Goal: Task Accomplishment & Management: Use online tool/utility

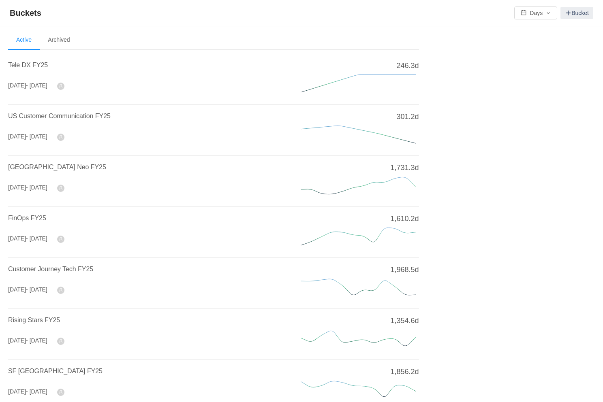
click at [45, 171] on h4 "[GEOGRAPHIC_DATA] Neo FY25" at bounding box center [144, 167] width 273 height 10
click at [52, 166] on span "[GEOGRAPHIC_DATA] Neo FY25" at bounding box center [57, 167] width 98 height 7
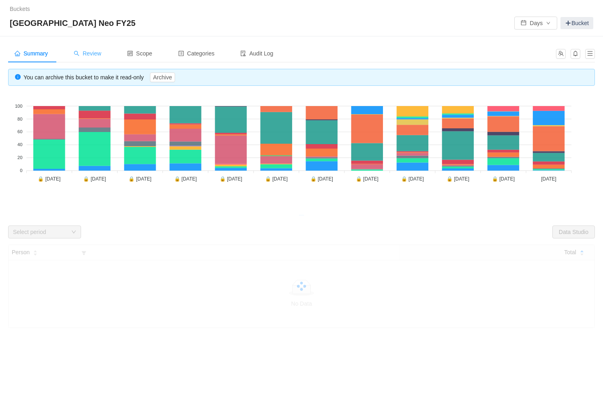
click at [90, 54] on span "Review" at bounding box center [88, 53] width 28 height 6
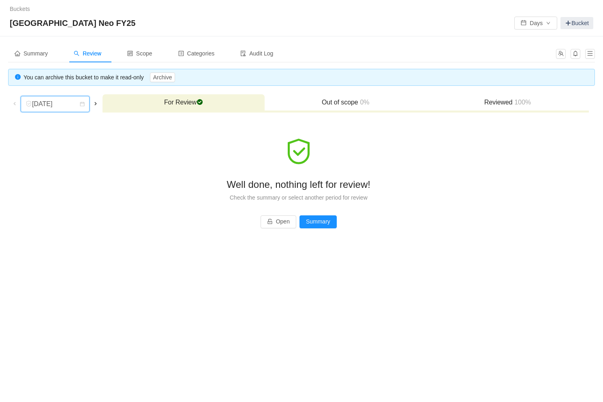
click at [60, 101] on div "[DATE]" at bounding box center [43, 103] width 35 height 15
click at [67, 203] on li "[DATE]" at bounding box center [57, 206] width 73 height 13
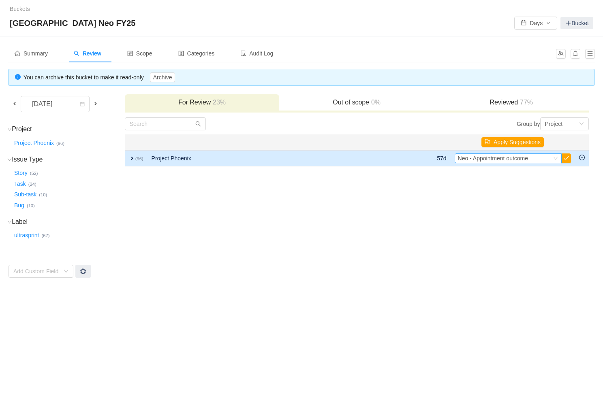
click at [524, 158] on span "Neo - Appointment outcome" at bounding box center [493, 158] width 70 height 6
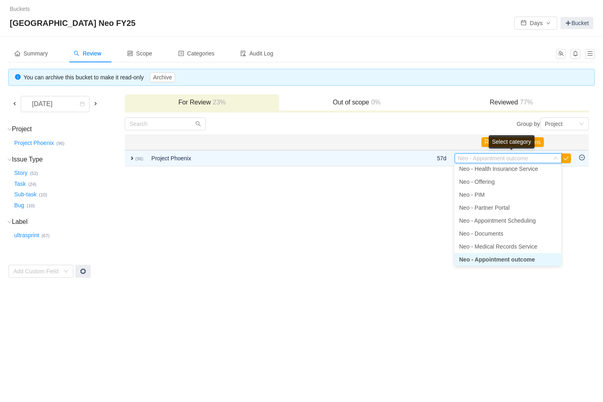
scroll to position [131, 0]
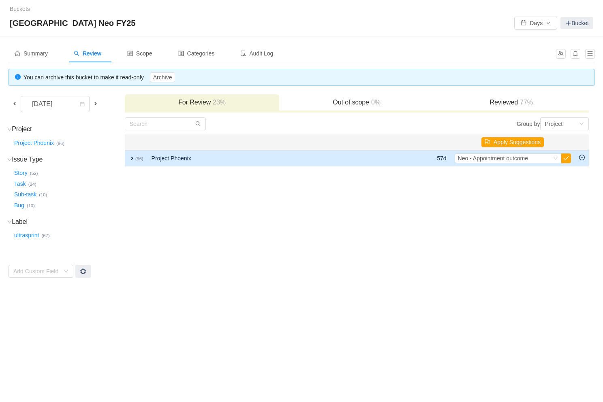
click at [148, 159] on td "Project Phoenix" at bounding box center [269, 158] width 244 height 16
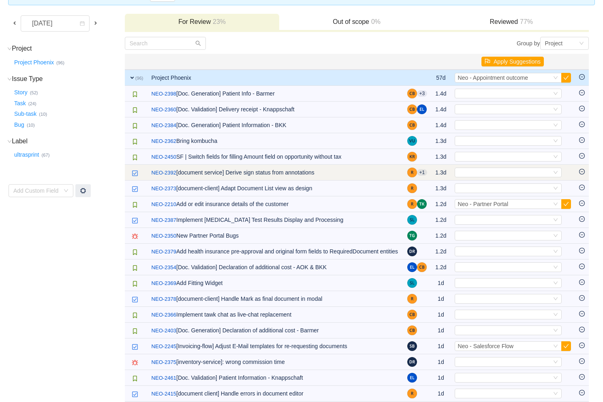
scroll to position [82, 0]
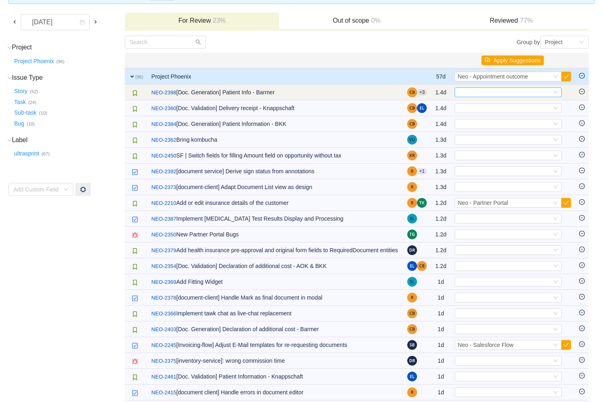
click at [494, 91] on div "Select" at bounding box center [505, 92] width 94 height 9
type input "gener"
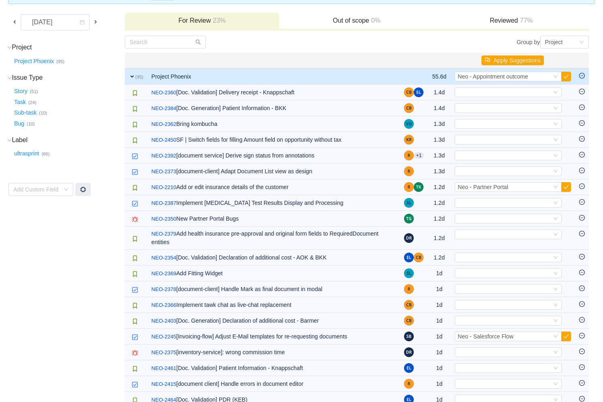
click at [494, 91] on div "Select" at bounding box center [505, 92] width 94 height 9
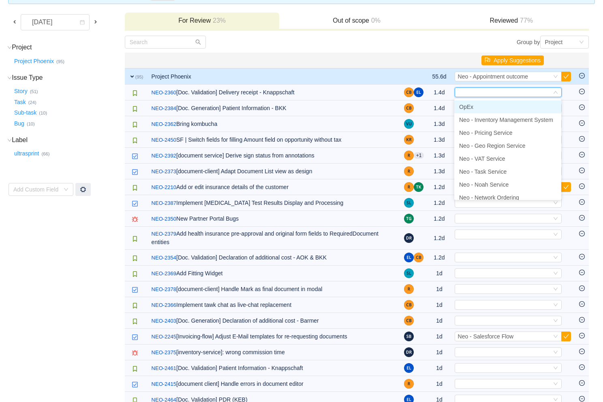
type input "e"
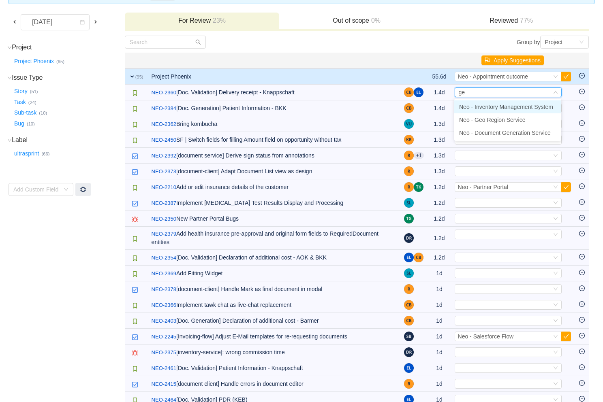
type input "gen"
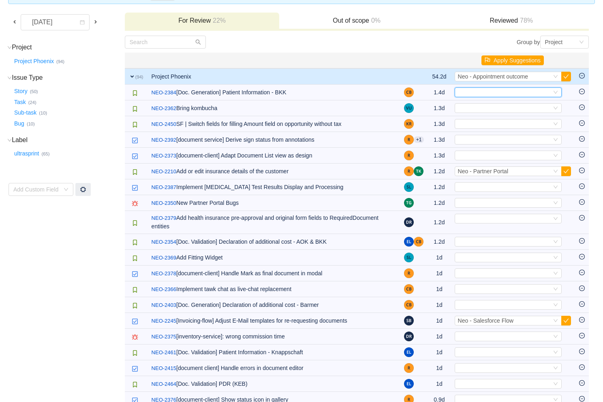
click at [494, 91] on div "Select" at bounding box center [505, 92] width 94 height 9
type input "gener"
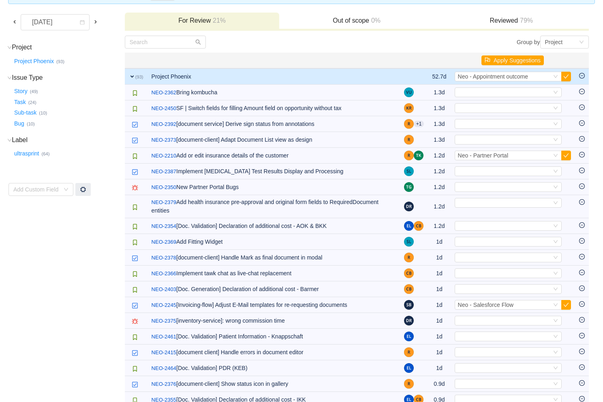
click at [494, 91] on div "Select" at bounding box center [505, 92] width 94 height 9
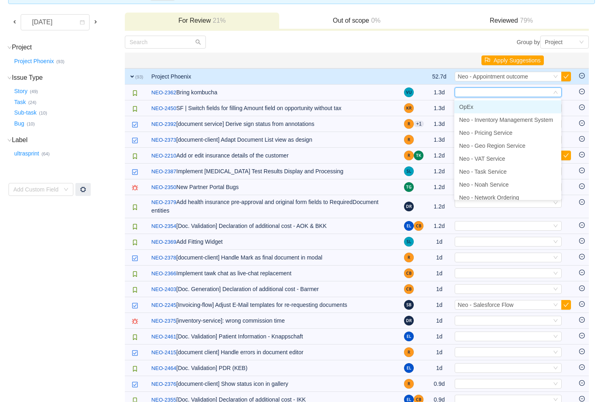
click at [489, 109] on li "OpEx" at bounding box center [507, 106] width 107 height 13
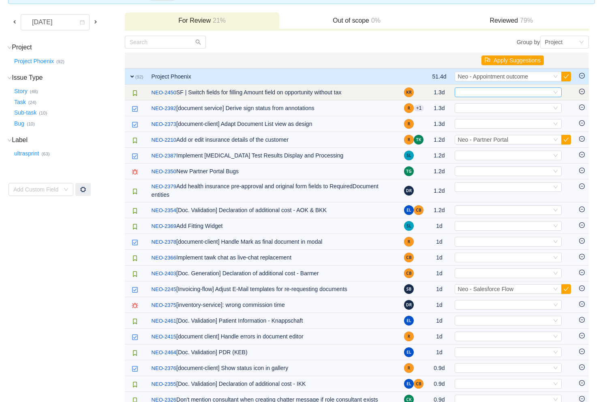
click at [488, 90] on div "Select" at bounding box center [505, 92] width 94 height 9
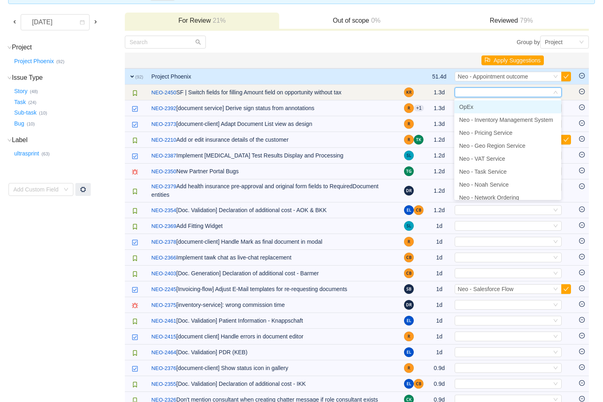
type input "f"
type input "off"
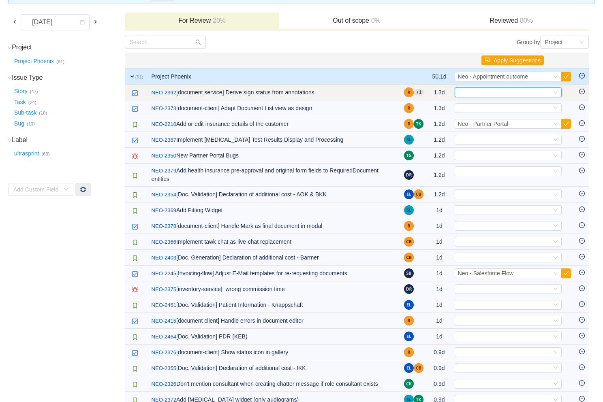
click at [488, 90] on div "Select" at bounding box center [505, 92] width 94 height 9
type input "docu"
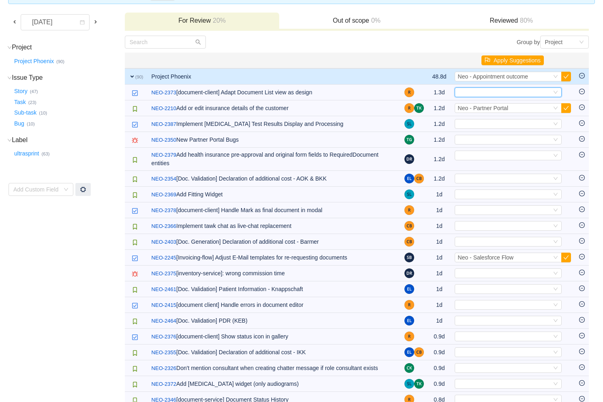
click at [488, 90] on div "Select" at bounding box center [505, 92] width 94 height 9
type input "document"
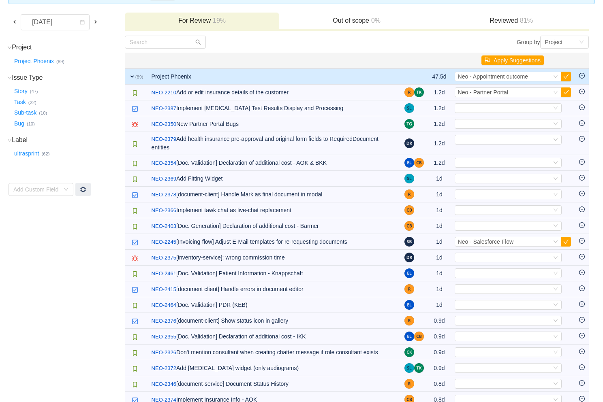
click at [488, 90] on span "Neo - Partner Portal" at bounding box center [483, 92] width 51 height 6
type input "heal"
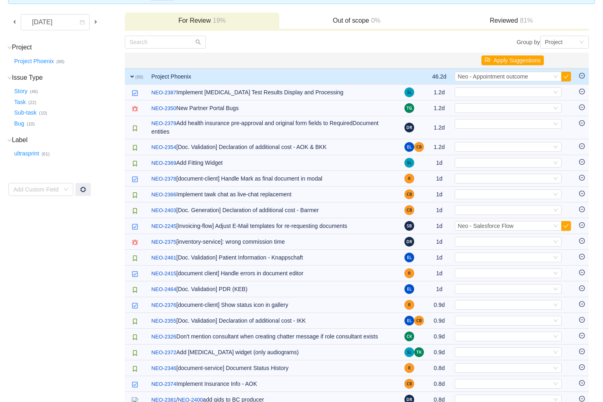
click at [488, 90] on div "Select" at bounding box center [505, 92] width 94 height 9
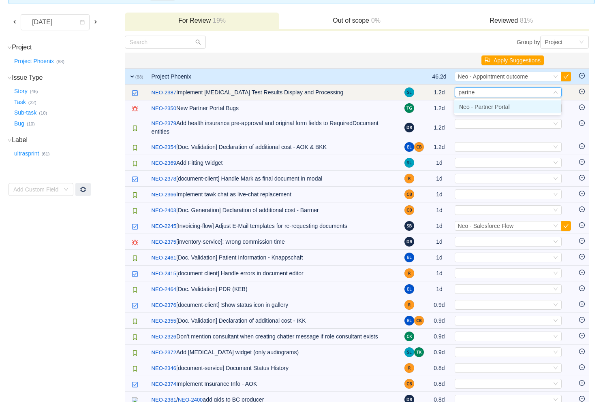
type input "partner"
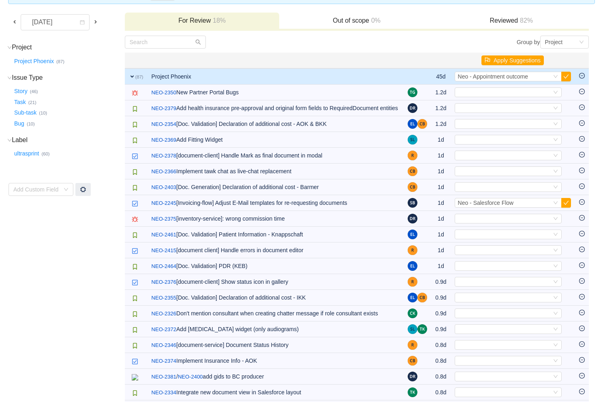
click at [529, 95] on div "Select" at bounding box center [505, 92] width 94 height 9
type input "partn"
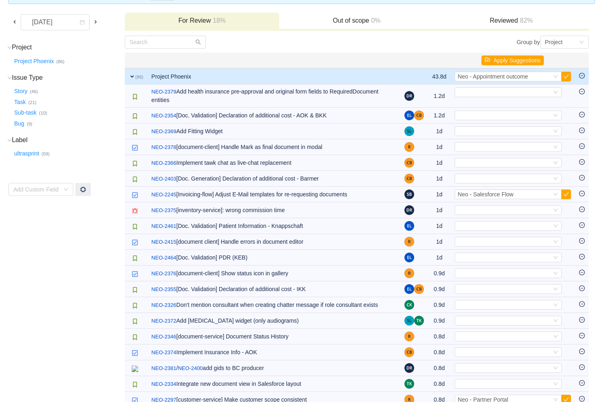
click at [529, 95] on div "Select" at bounding box center [505, 92] width 94 height 9
type input "docu"
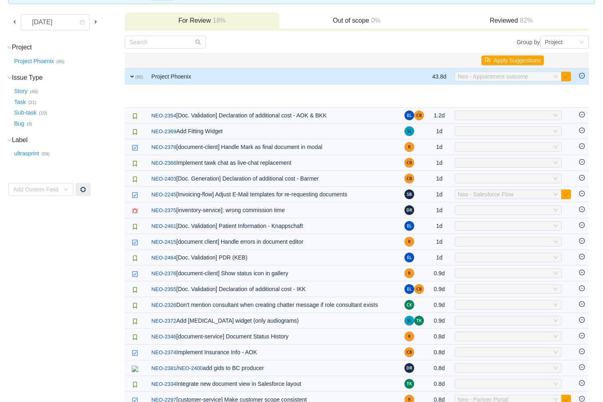
click at [529, 95] on div "Select Neo - Documents" at bounding box center [505, 92] width 94 height 9
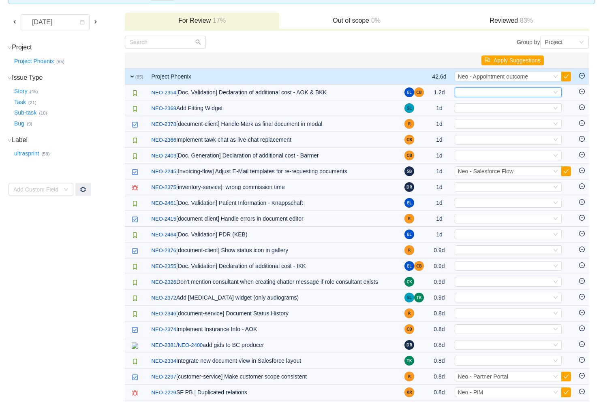
click at [529, 95] on div "Select" at bounding box center [505, 92] width 94 height 9
type input "gener"
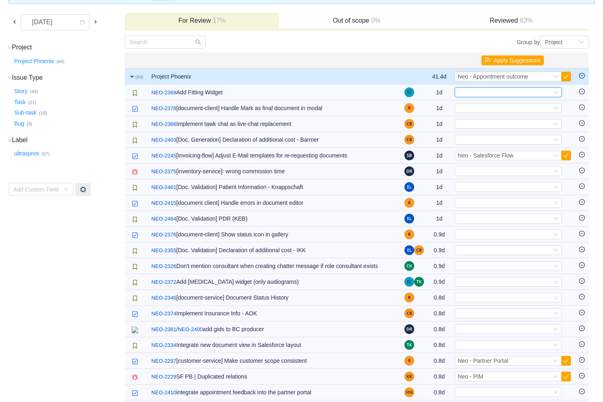
click at [529, 95] on div "Select" at bounding box center [505, 92] width 94 height 9
type input "partner"
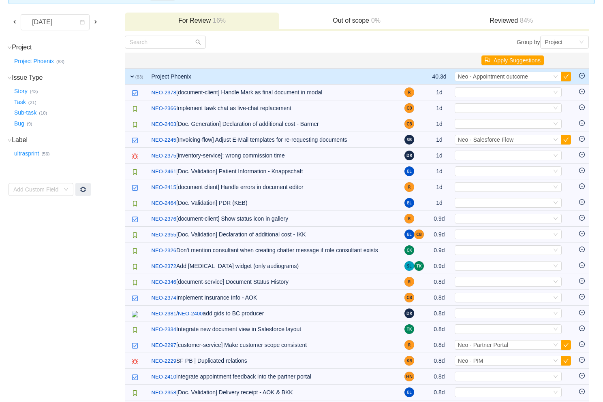
click at [529, 95] on div "Select" at bounding box center [505, 92] width 94 height 9
type input "docu"
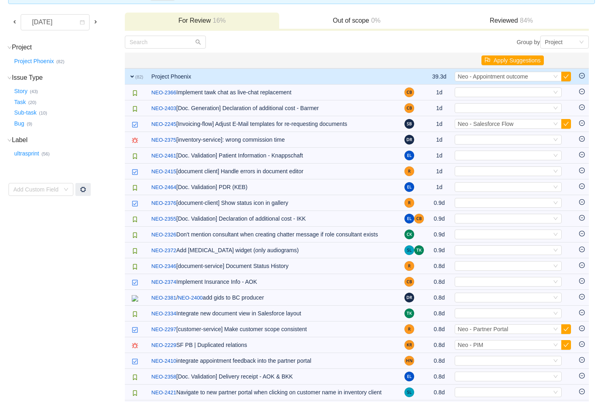
click at [529, 95] on div "Select" at bounding box center [505, 92] width 94 height 9
type input "partner"
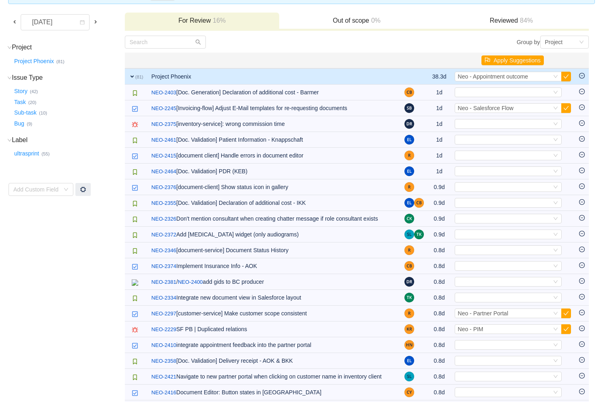
click at [529, 95] on div "Select" at bounding box center [505, 92] width 94 height 9
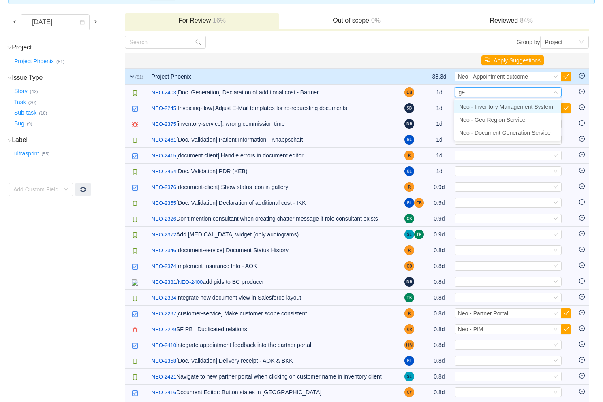
type input "gen"
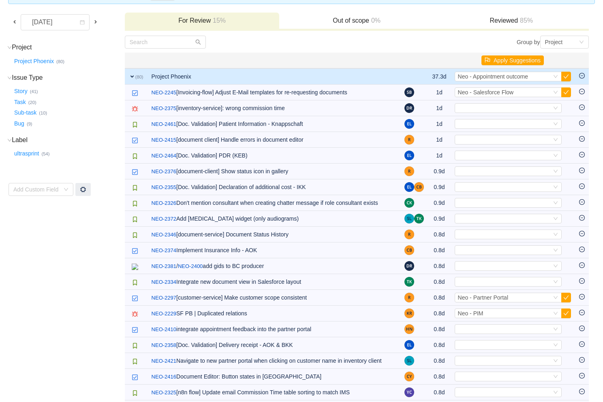
click at [529, 95] on div "Select Neo - Salesforce Flow" at bounding box center [505, 92] width 94 height 9
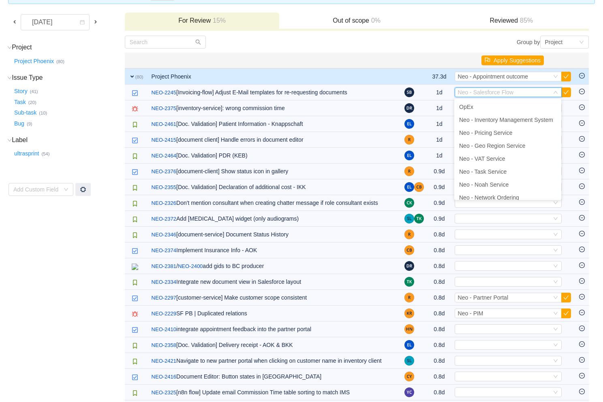
scroll to position [147, 0]
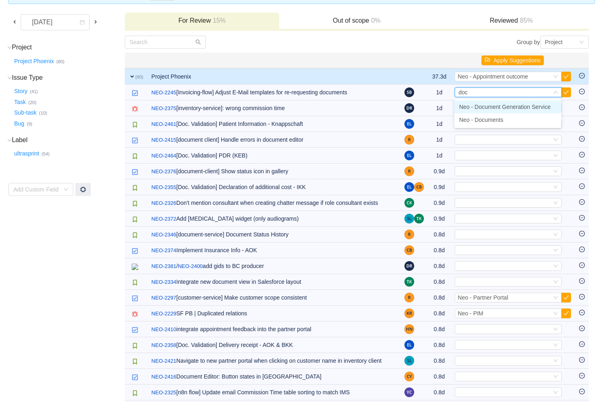
type input "docu"
click at [516, 117] on li "Neo - Documents" at bounding box center [507, 119] width 107 height 13
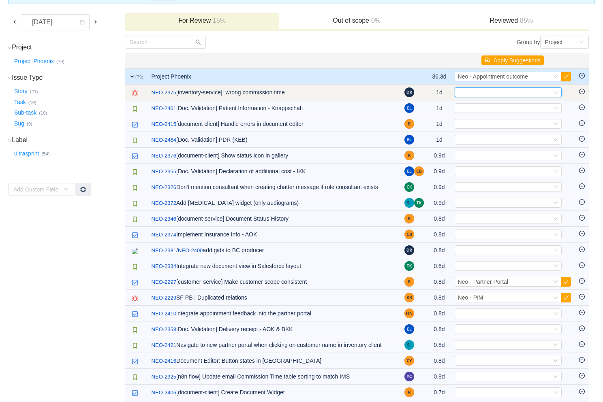
click at [484, 90] on div "Select" at bounding box center [505, 92] width 94 height 9
type input "inven"
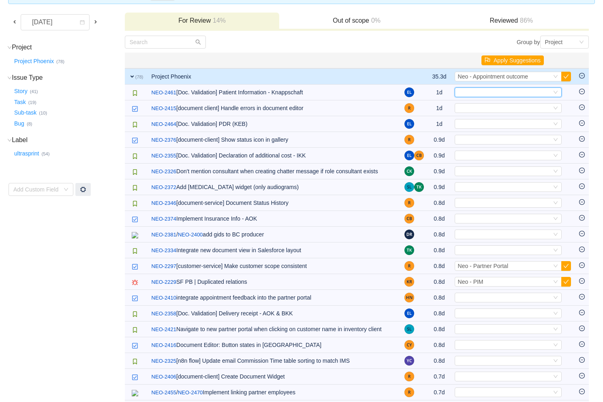
click at [484, 90] on div "Select" at bounding box center [505, 92] width 94 height 9
type input "gen"
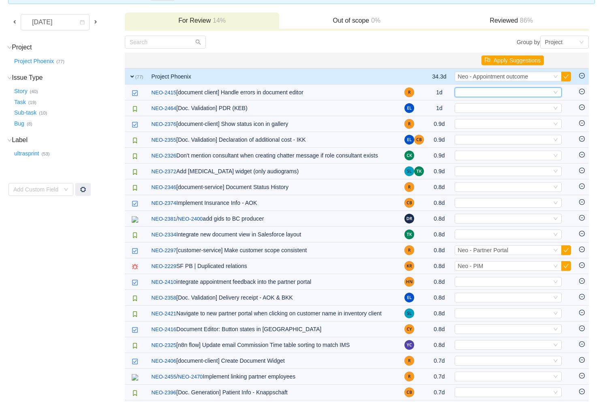
click at [484, 90] on div "Select" at bounding box center [505, 92] width 94 height 9
type input "docu"
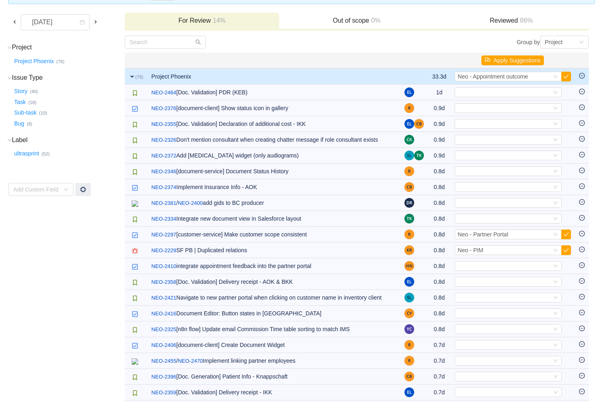
click at [484, 90] on div "Select" at bounding box center [505, 92] width 94 height 9
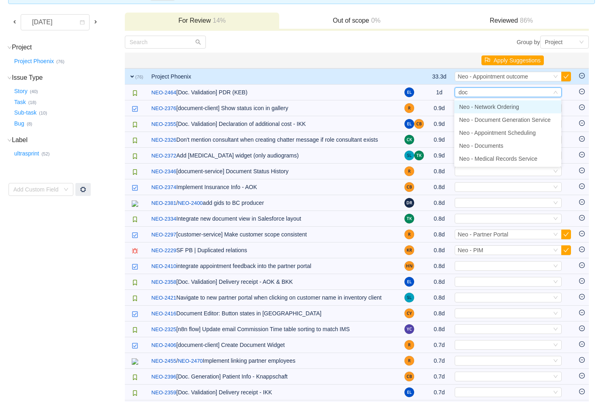
type input "docu"
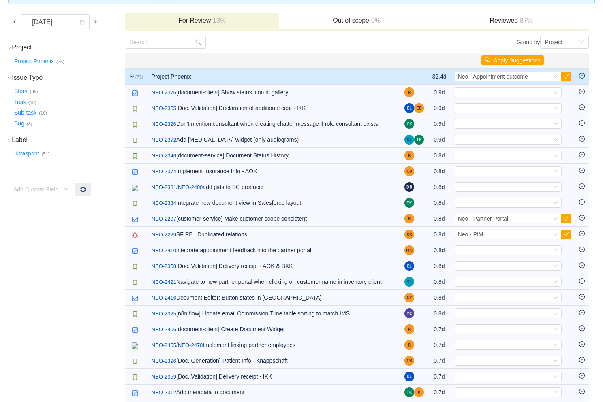
click at [484, 90] on div "Select" at bounding box center [505, 92] width 94 height 9
type input "docu"
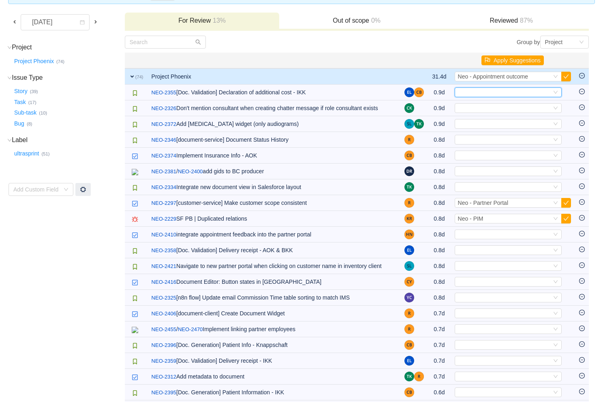
click at [484, 90] on div "Select" at bounding box center [505, 92] width 94 height 9
type input "gen"
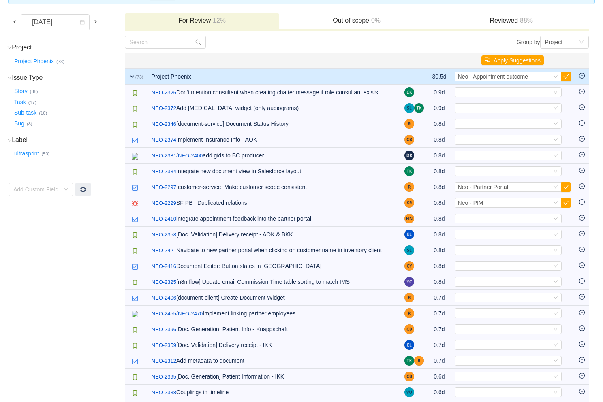
click at [484, 90] on div "Select" at bounding box center [505, 92] width 94 height 9
type input "partne"
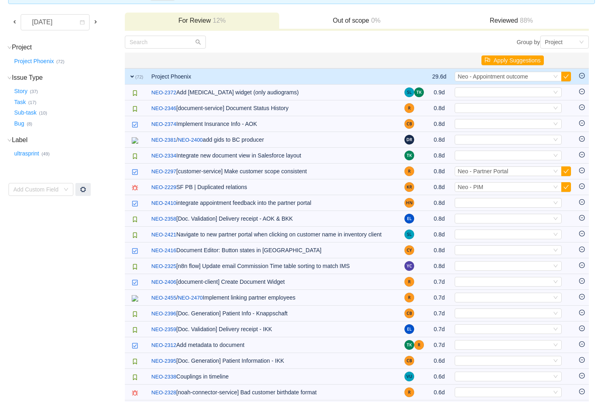
click at [484, 90] on div "Select" at bounding box center [505, 92] width 94 height 9
type input "partner"
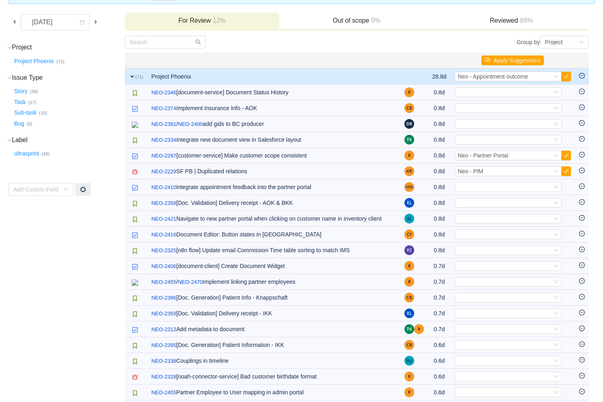
click at [484, 90] on div "Select" at bounding box center [505, 92] width 94 height 9
type input "docu"
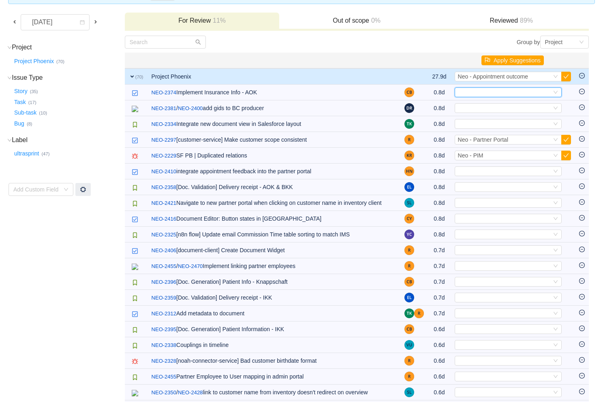
click at [484, 90] on div "Select" at bounding box center [505, 92] width 94 height 9
type input "docu"
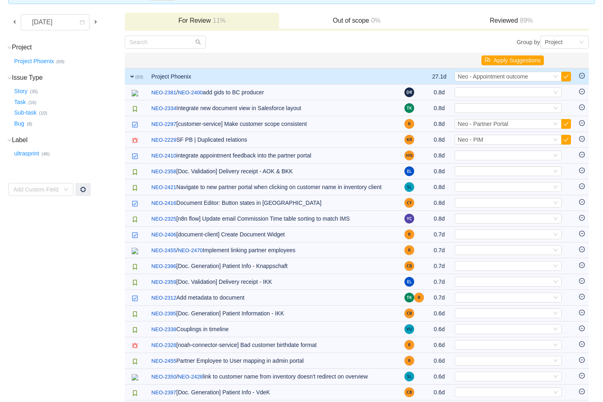
click at [484, 90] on div "Select" at bounding box center [505, 92] width 94 height 9
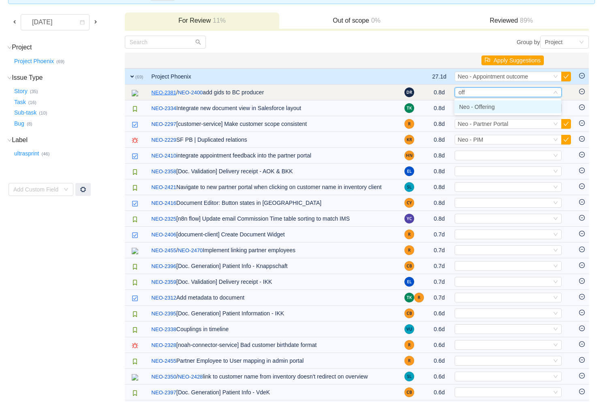
click at [162, 94] on link "NEO-2381" at bounding box center [163, 93] width 25 height 8
click at [478, 93] on span "Neo - Offering" at bounding box center [476, 92] width 36 height 6
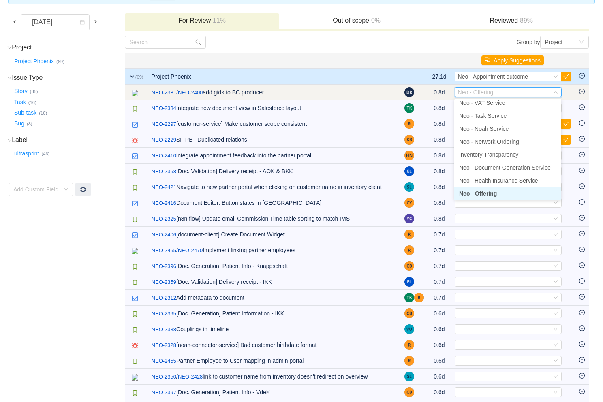
type input "e"
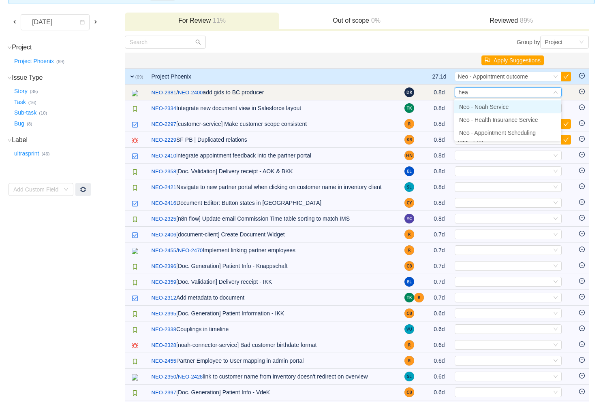
type input "heal"
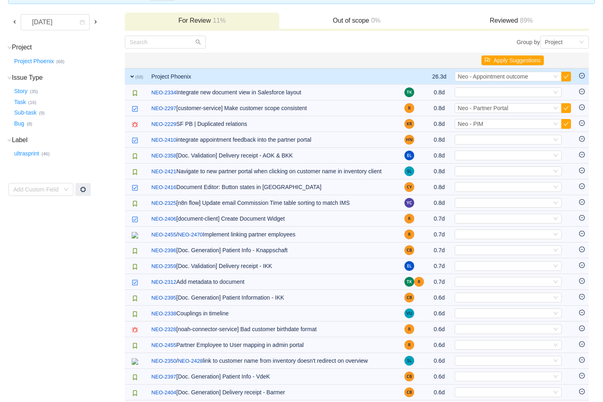
click at [478, 93] on div "Select" at bounding box center [505, 92] width 94 height 9
type input "docu"
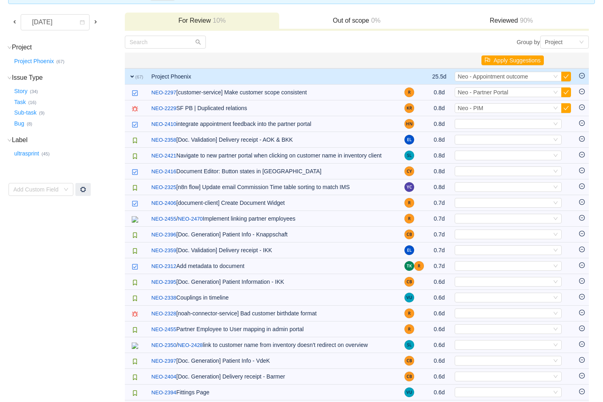
click at [478, 93] on span "Neo - Partner Portal" at bounding box center [483, 92] width 51 height 6
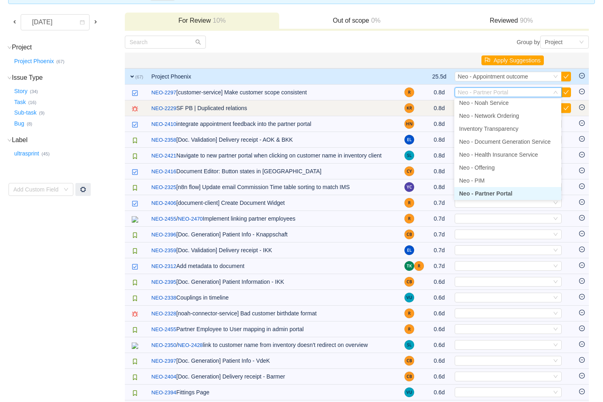
scroll to position [79, 0]
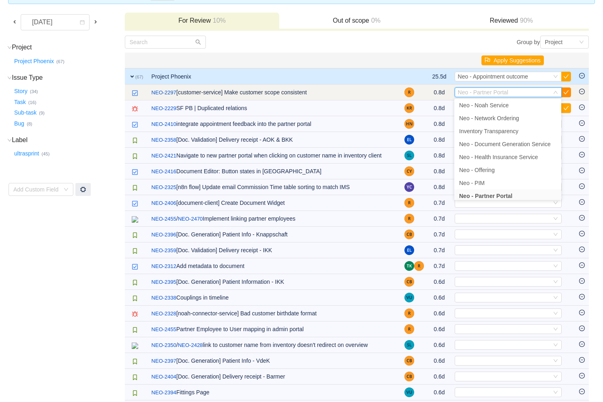
click at [567, 92] on button "button" at bounding box center [566, 92] width 10 height 10
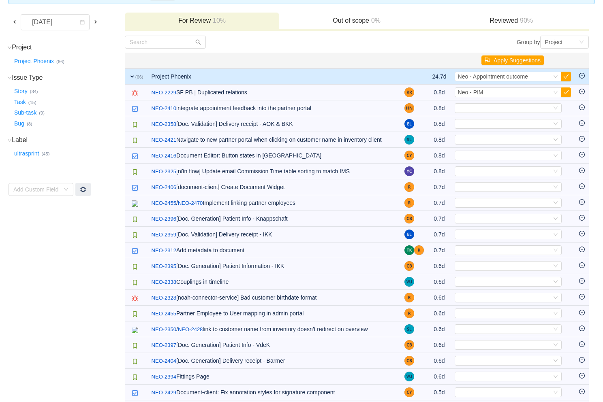
click at [567, 92] on button "button" at bounding box center [566, 92] width 10 height 10
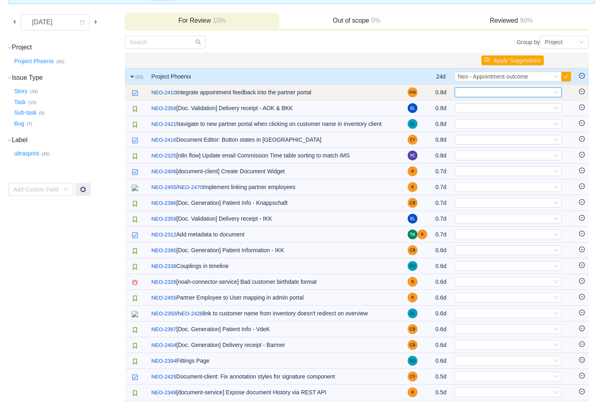
click at [540, 91] on div "Select" at bounding box center [505, 92] width 94 height 9
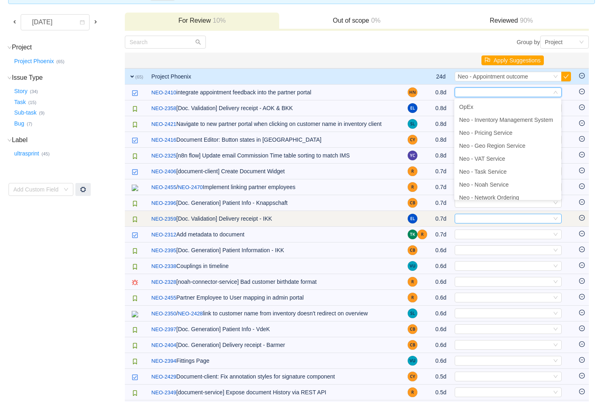
scroll to position [4, 0]
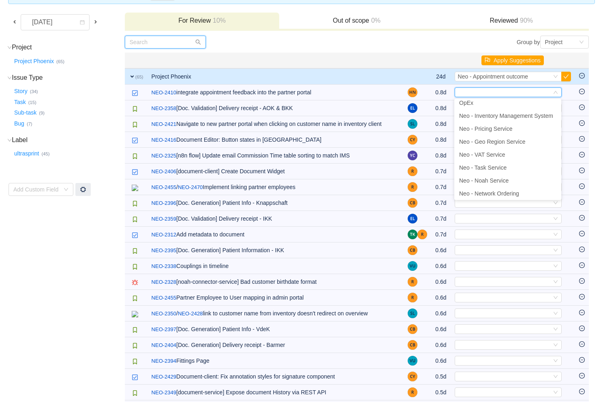
click at [159, 46] on input "text" at bounding box center [165, 42] width 81 height 13
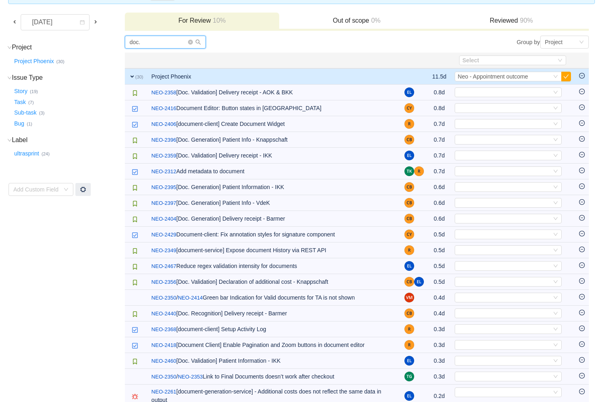
scroll to position [0, 0]
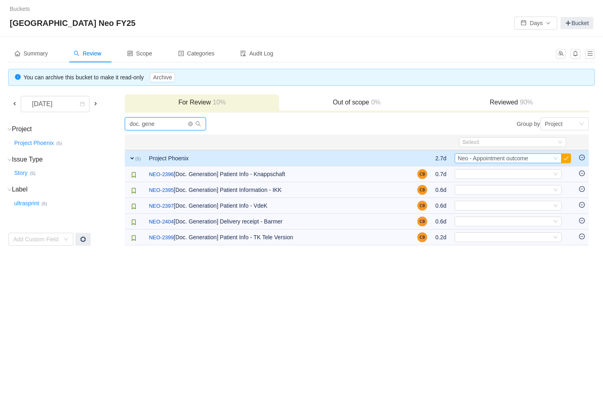
type input "doc. gene"
click at [524, 159] on span "Neo - Appointment outcome" at bounding box center [493, 158] width 70 height 6
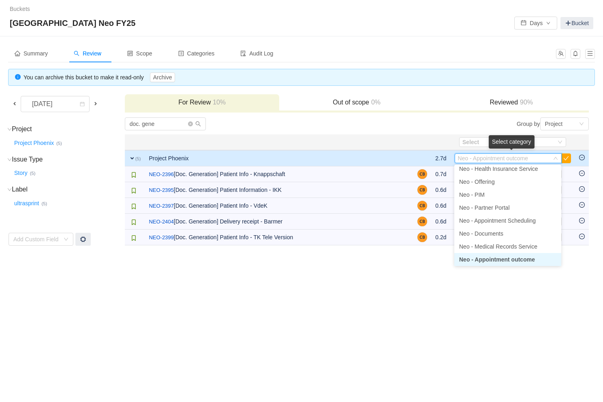
click at [524, 159] on input at bounding box center [505, 158] width 94 height 9
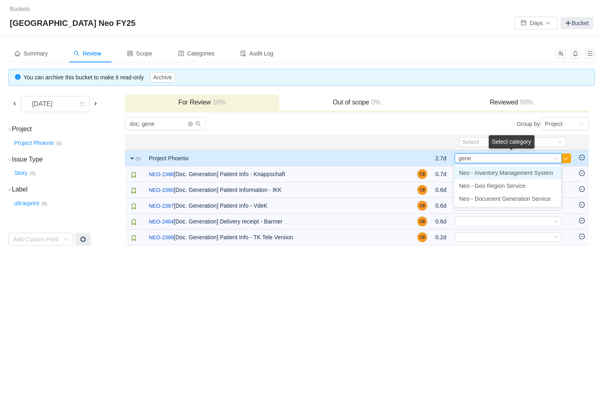
type input "gener"
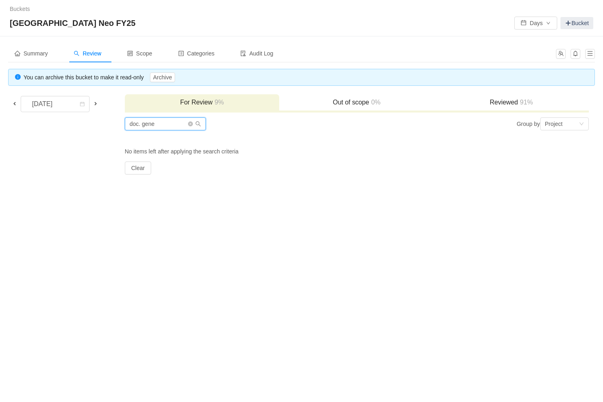
click at [162, 126] on input "doc. gene" at bounding box center [165, 123] width 81 height 13
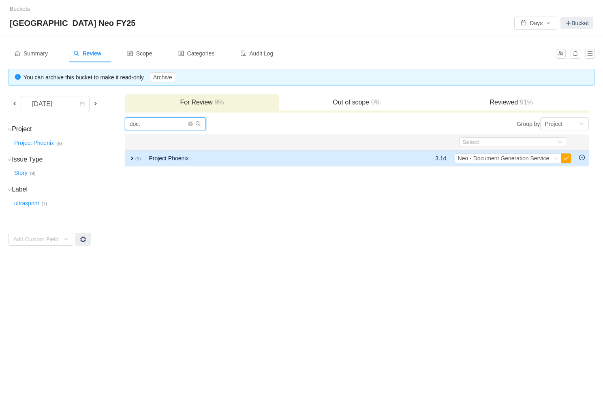
type input "doc."
click at [132, 157] on span "expand" at bounding box center [132, 158] width 6 height 6
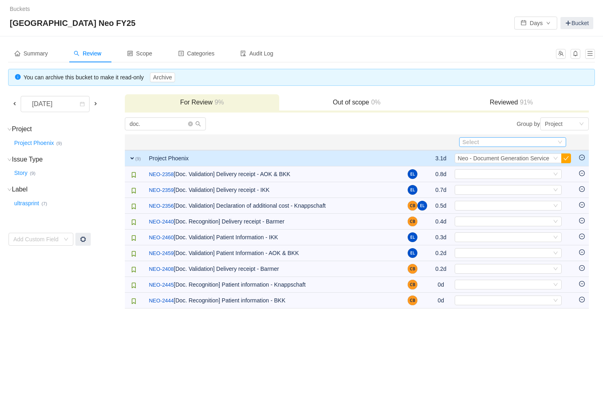
click at [506, 144] on div "Select" at bounding box center [507, 142] width 90 height 8
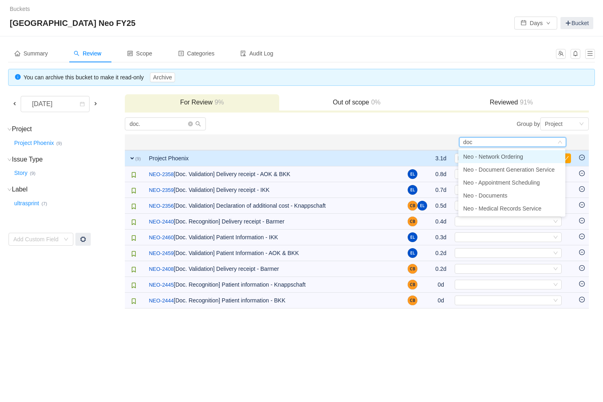
type input "docu"
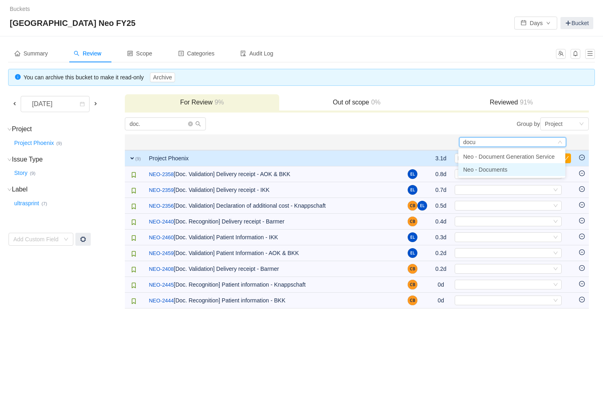
click at [500, 166] on span "Neo - Documents" at bounding box center [485, 169] width 44 height 6
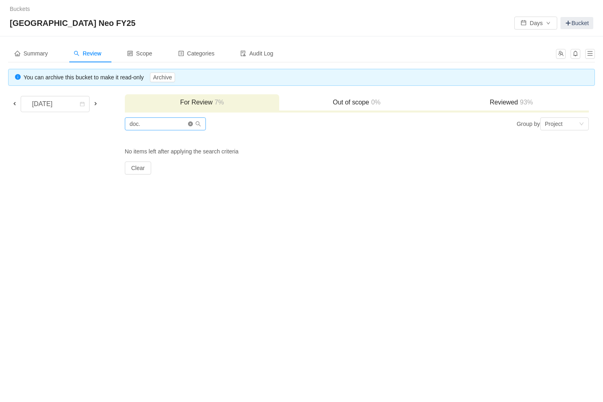
click at [191, 122] on icon "icon: close-circle" at bounding box center [190, 124] width 5 height 5
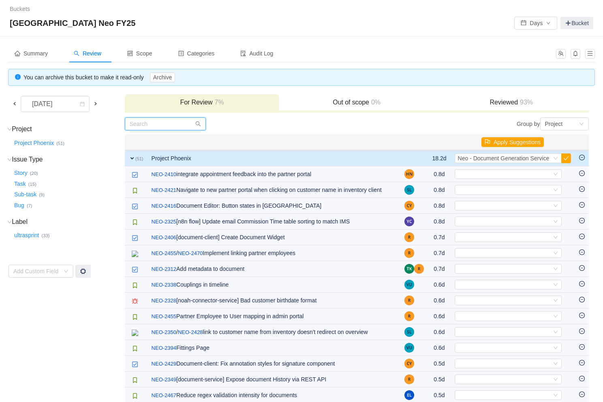
click at [167, 123] on input "text" at bounding box center [165, 123] width 81 height 13
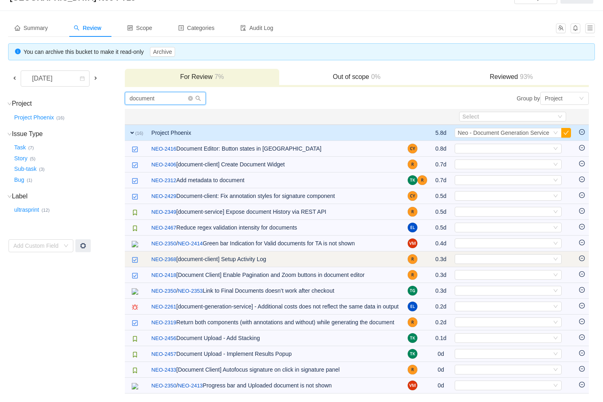
scroll to position [40, 0]
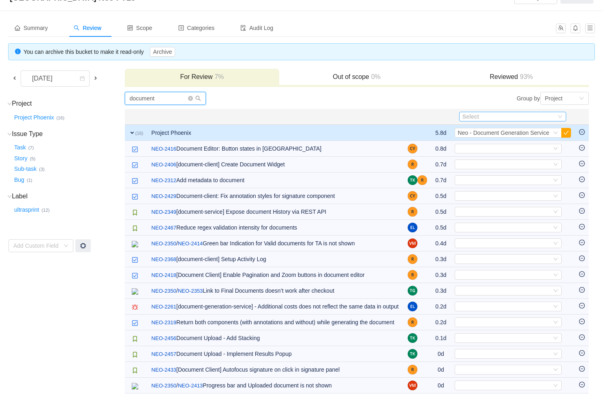
click at [500, 113] on div "Select" at bounding box center [507, 117] width 90 height 8
type input "document"
type input "docu"
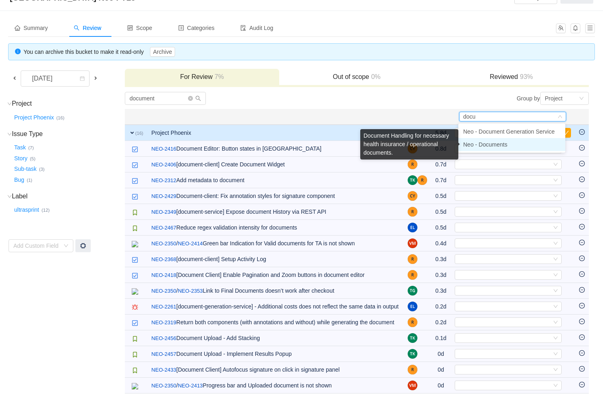
click at [490, 141] on span "Neo - Documents" at bounding box center [485, 144] width 44 height 6
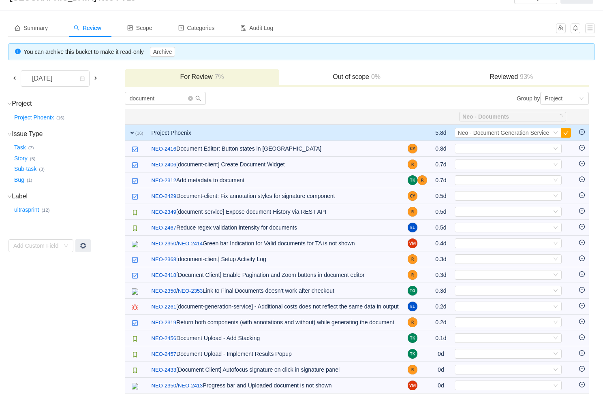
scroll to position [0, 0]
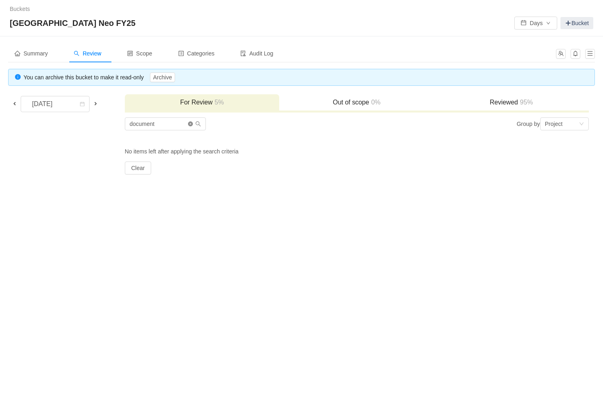
click at [190, 124] on icon "icon: close-circle" at bounding box center [190, 124] width 5 height 5
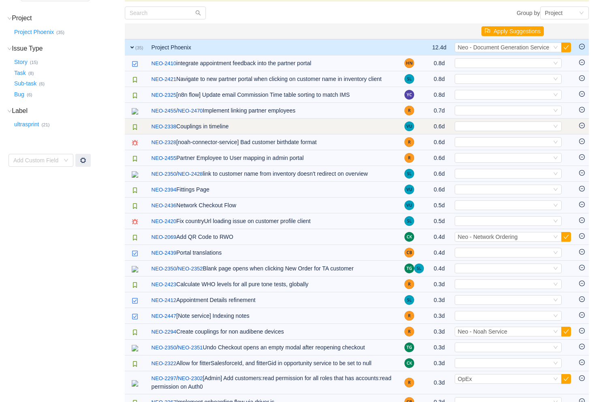
scroll to position [112, 0]
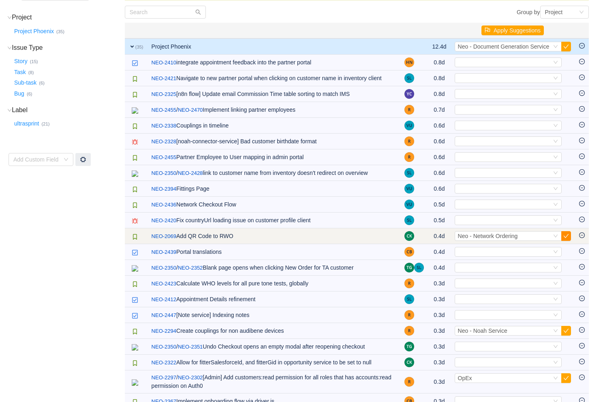
click at [567, 241] on button "button" at bounding box center [566, 236] width 10 height 10
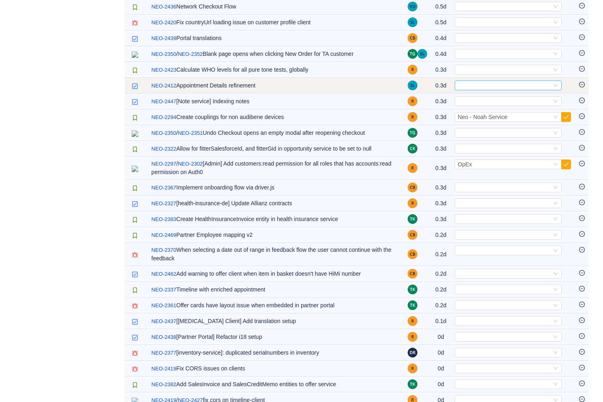
scroll to position [0, 0]
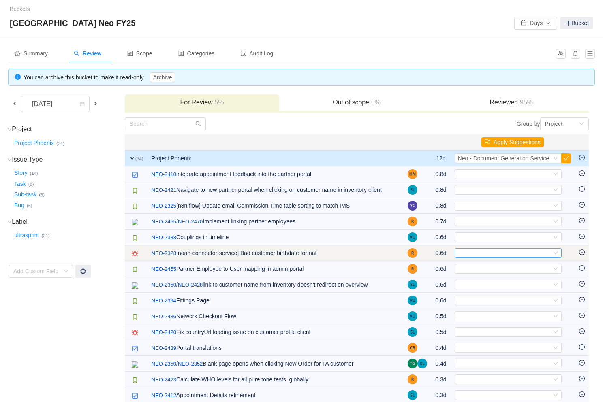
click at [527, 256] on div "Select" at bounding box center [505, 253] width 94 height 9
type input "noah"
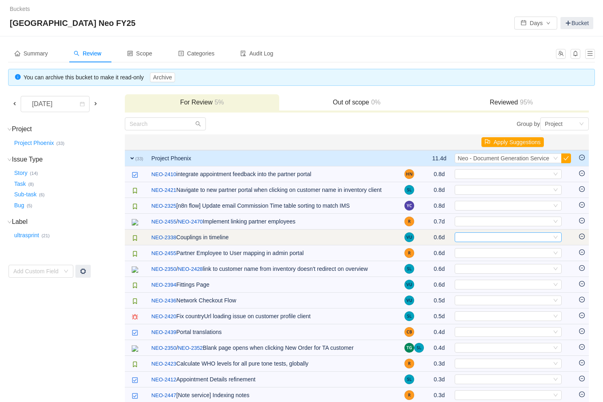
click at [526, 242] on div "Select" at bounding box center [505, 237] width 94 height 9
type input "partner"
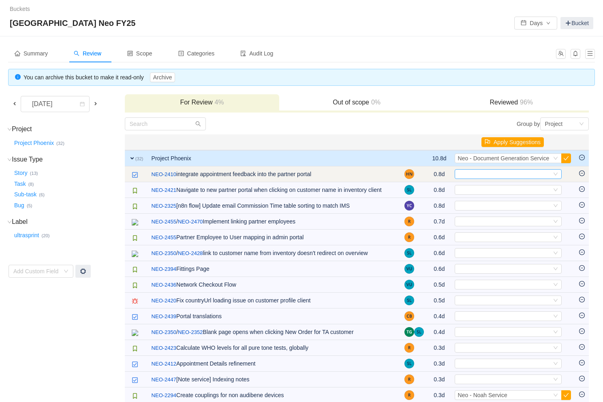
click at [491, 174] on div "Select" at bounding box center [505, 174] width 94 height 9
type input "partn"
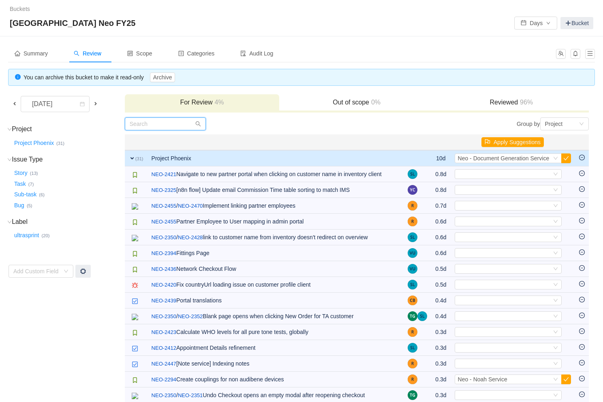
click at [167, 125] on input "text" at bounding box center [165, 123] width 81 height 13
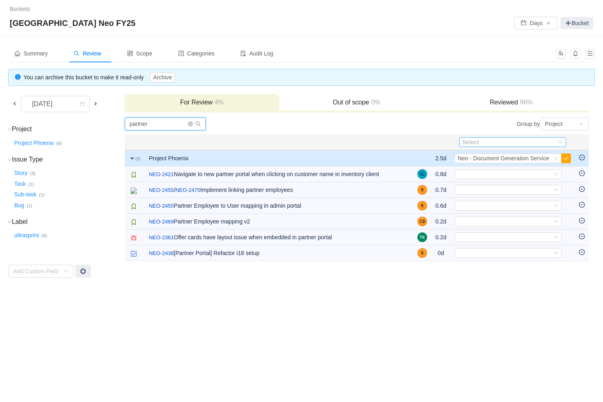
click at [491, 141] on div "Select" at bounding box center [507, 142] width 90 height 8
type input "partner"
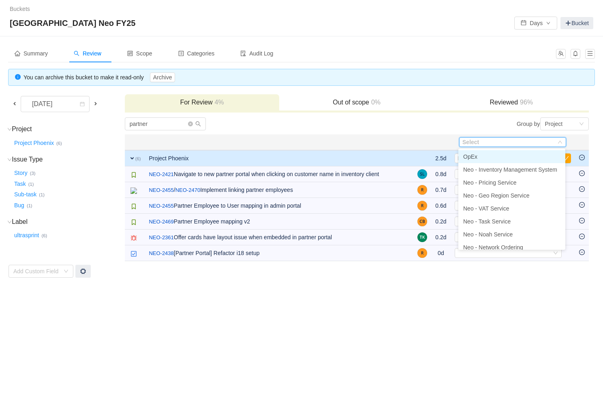
click at [410, 281] on div "Summary Review Scope Categories Audit Log You can archive this bucket to make i…" at bounding box center [301, 161] width 603 height 250
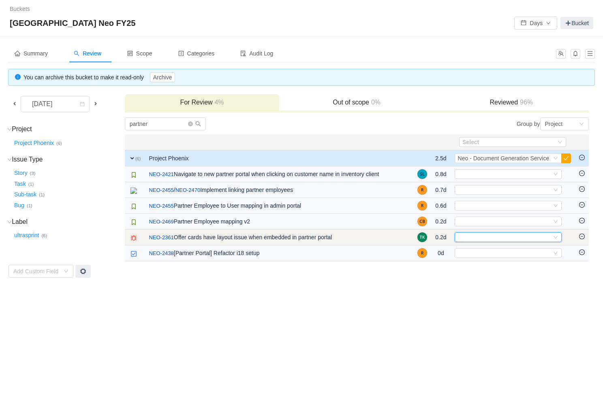
click at [478, 238] on div "Select" at bounding box center [505, 237] width 94 height 9
type input "offering"
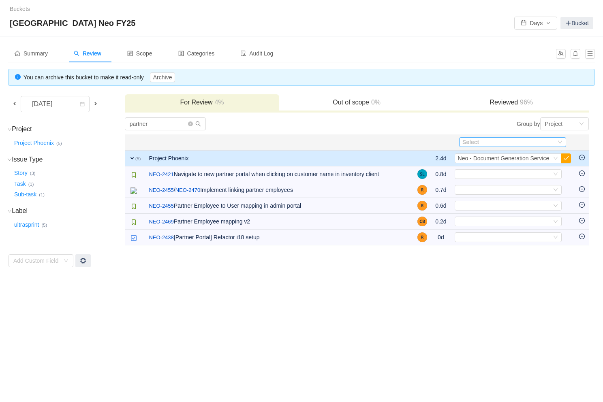
click at [482, 141] on div "Select" at bounding box center [507, 142] width 90 height 8
type input "partner"
click at [485, 158] on span "Neo - Partner Portal" at bounding box center [488, 157] width 51 height 6
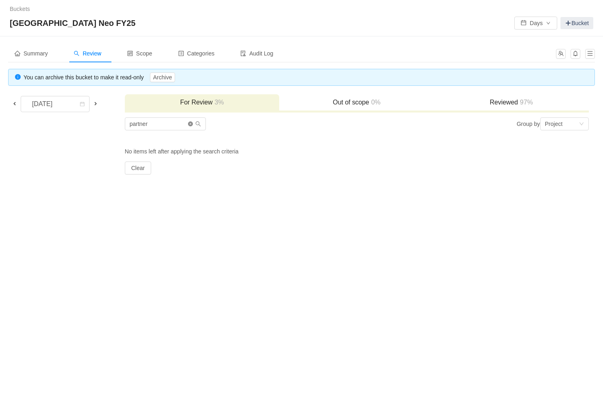
click at [188, 123] on icon "icon: close-circle" at bounding box center [190, 124] width 5 height 5
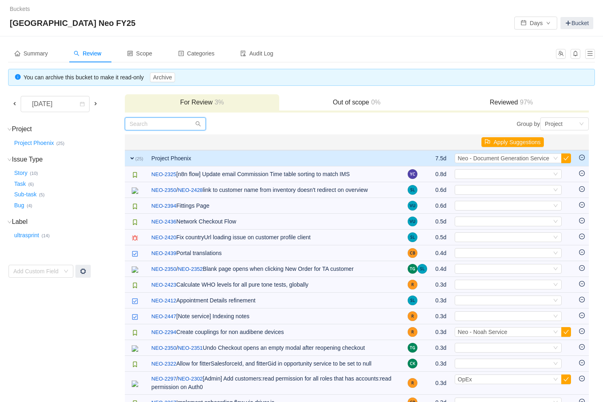
click at [179, 127] on input "text" at bounding box center [165, 123] width 81 height 13
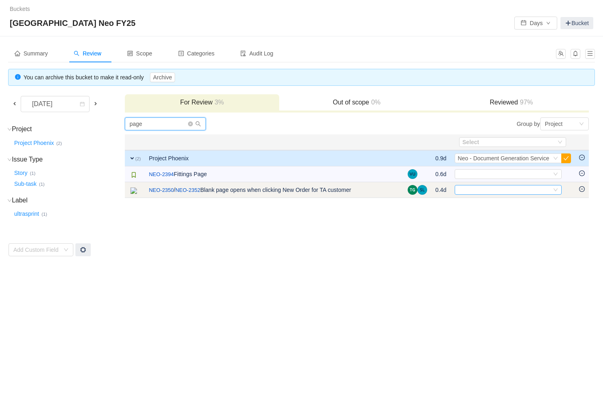
type input "page"
click at [479, 190] on div "Select" at bounding box center [505, 189] width 94 height 9
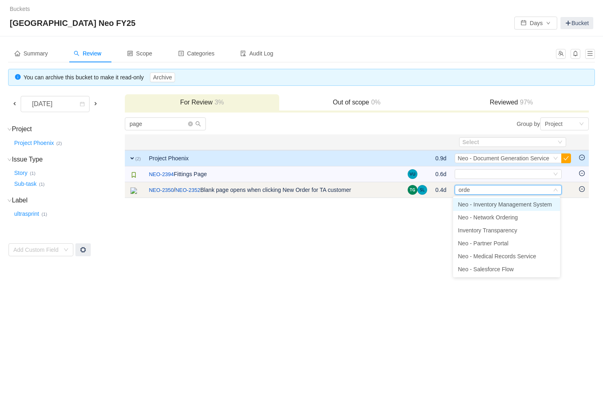
type input "order"
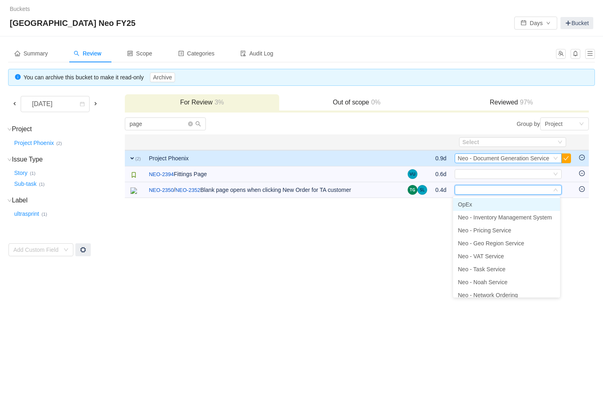
click at [490, 160] on span "Neo - Document Generation Service" at bounding box center [504, 158] width 92 height 6
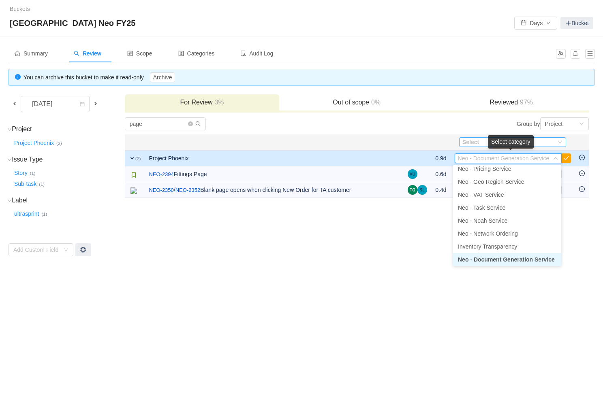
click at [474, 139] on div "Select" at bounding box center [507, 142] width 90 height 8
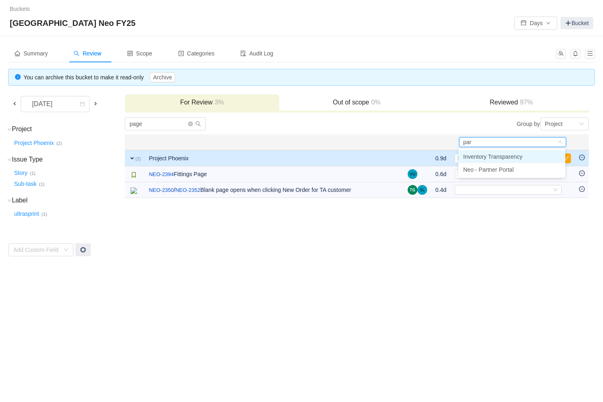
type input "part"
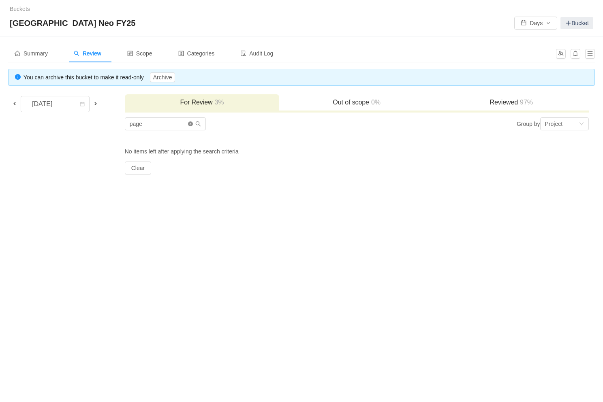
click at [191, 123] on icon "icon: close-circle" at bounding box center [190, 124] width 5 height 5
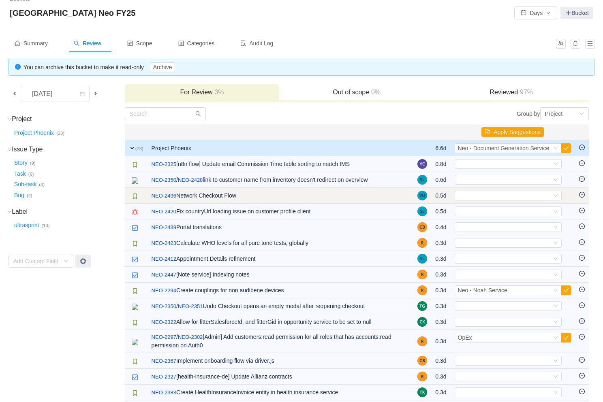
scroll to position [15, 0]
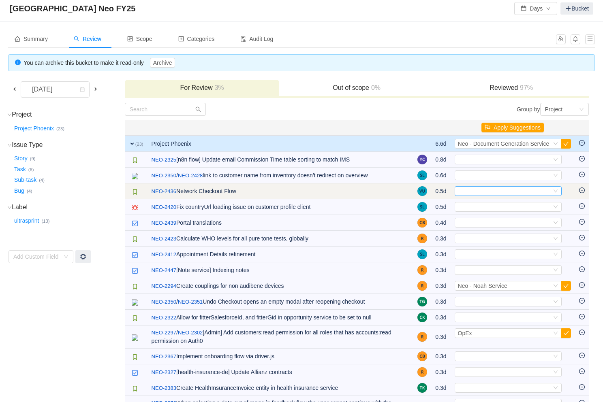
click at [484, 193] on div "Select" at bounding box center [505, 191] width 94 height 9
type input "part"
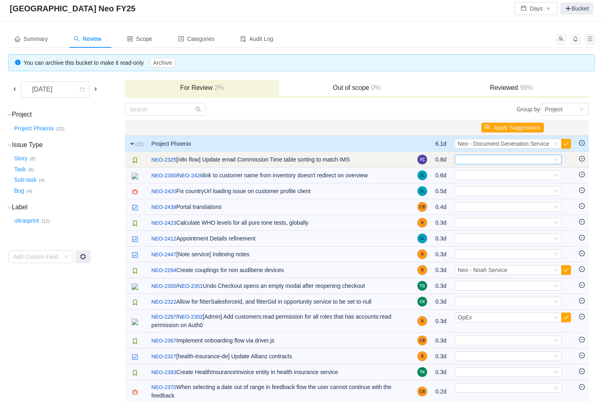
click at [478, 163] on div "Select" at bounding box center [505, 159] width 94 height 9
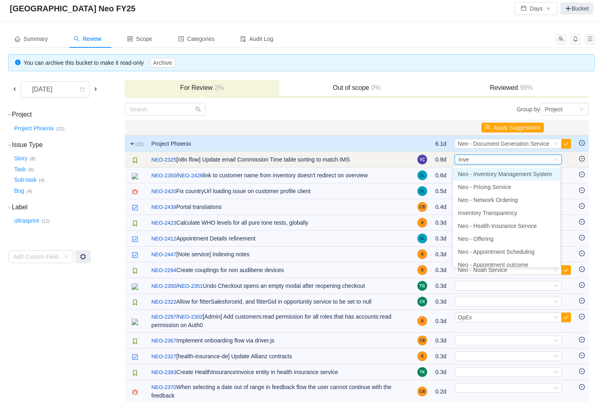
type input "inven"
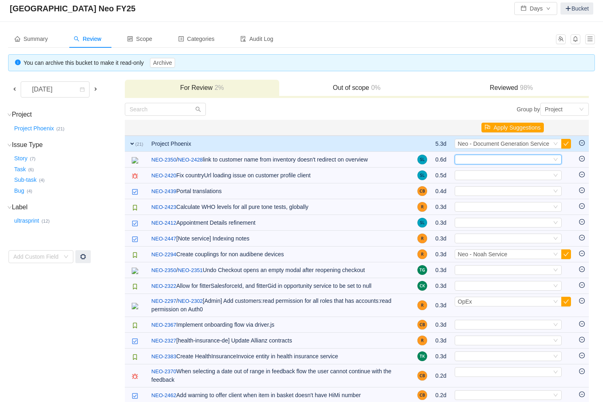
click at [478, 163] on div "Select" at bounding box center [505, 159] width 94 height 9
type input "partner"
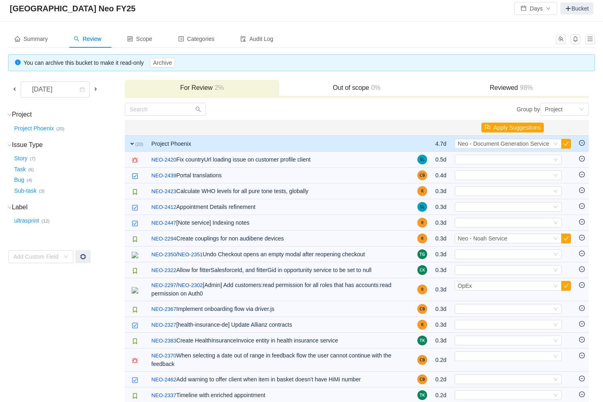
click at [478, 163] on div "Select" at bounding box center [505, 159] width 94 height 9
type input "partner"
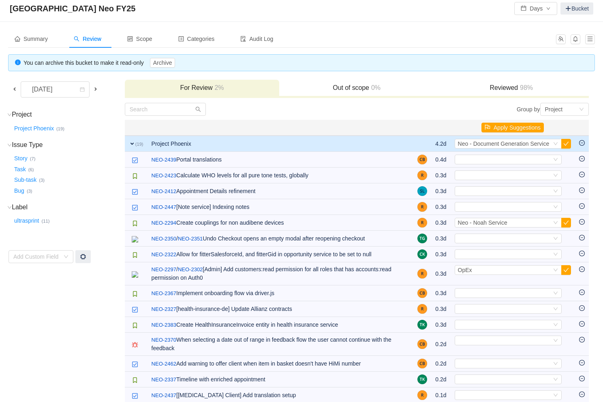
click at [478, 163] on div "Select" at bounding box center [505, 159] width 94 height 9
type input "partn"
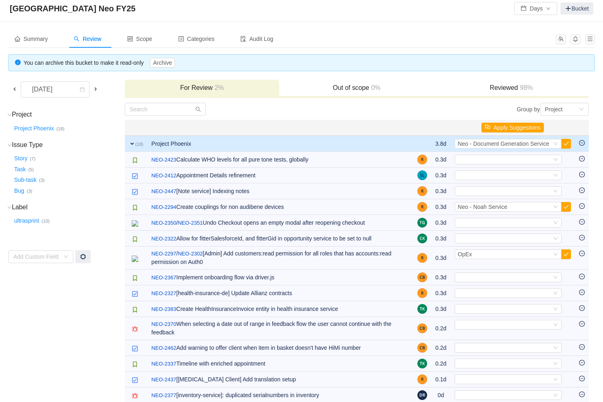
click at [478, 163] on div "Select" at bounding box center [505, 159] width 94 height 9
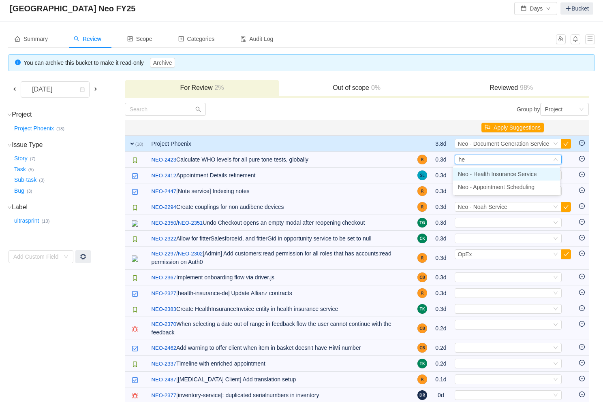
type input "h"
type input "p"
type input "noah"
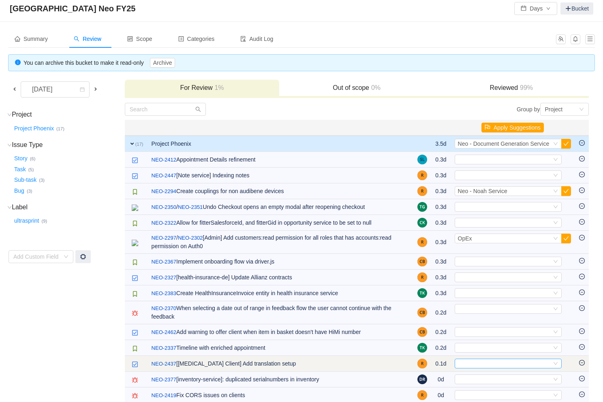
scroll to position [55, 0]
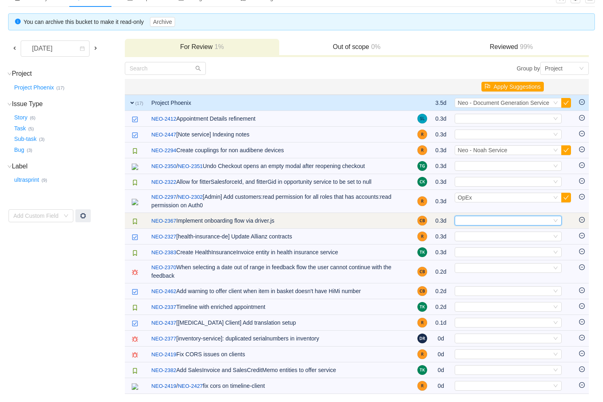
click at [500, 220] on div "Select" at bounding box center [505, 220] width 94 height 9
type input "partner"
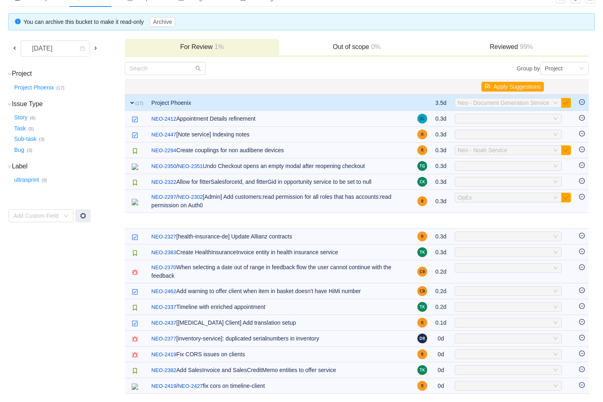
scroll to position [40, 0]
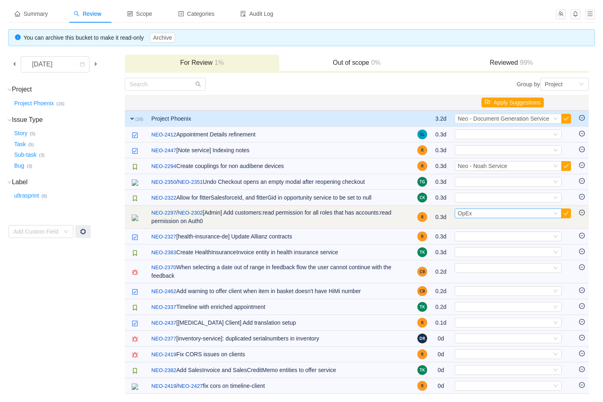
click at [497, 217] on div "Select OpEx" at bounding box center [505, 213] width 94 height 9
type input "partner"
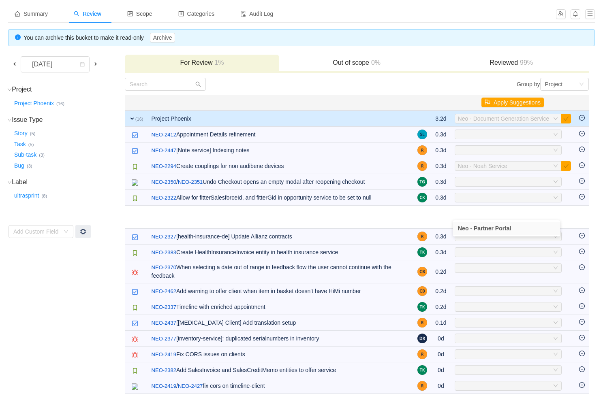
scroll to position [17, 0]
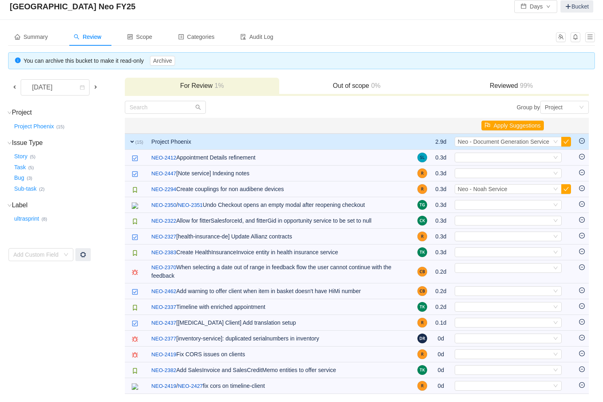
click at [497, 217] on div "Select" at bounding box center [505, 220] width 94 height 9
type input "partner"
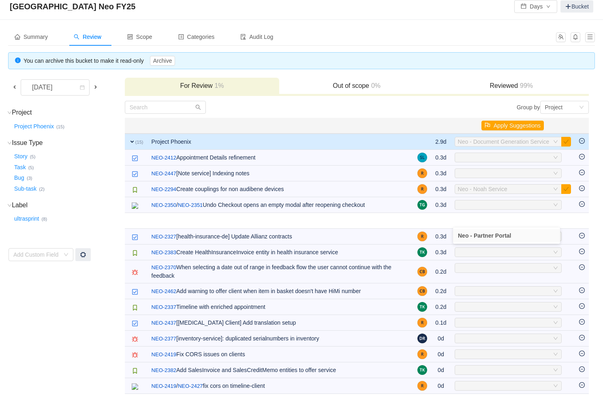
scroll to position [1, 0]
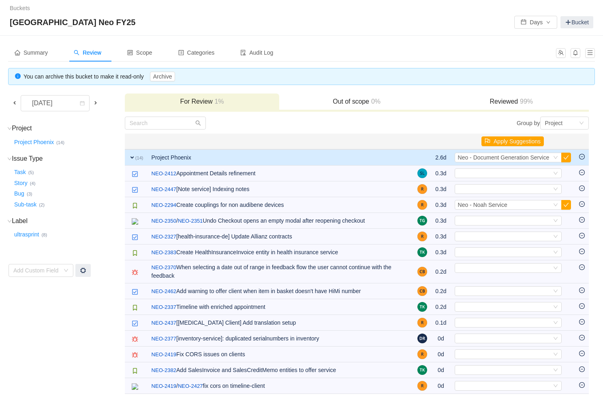
click at [497, 217] on div "Select" at bounding box center [505, 220] width 94 height 9
type input "partner"
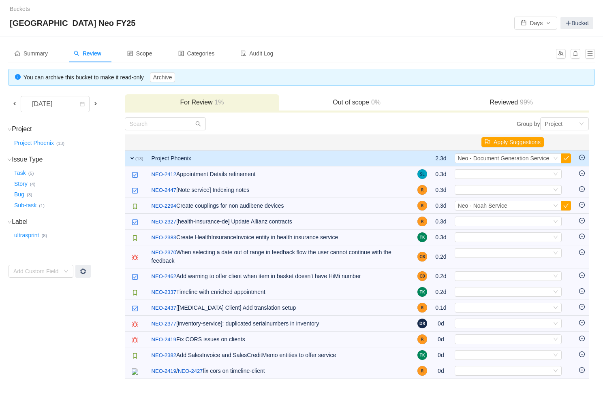
scroll to position [0, 0]
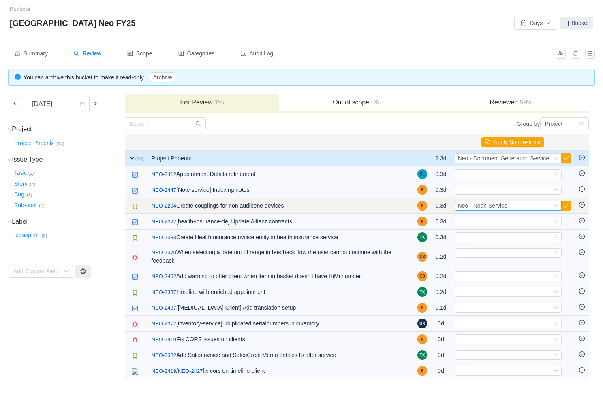
click at [558, 207] on div "Select Neo - Noah Service" at bounding box center [507, 206] width 107 height 10
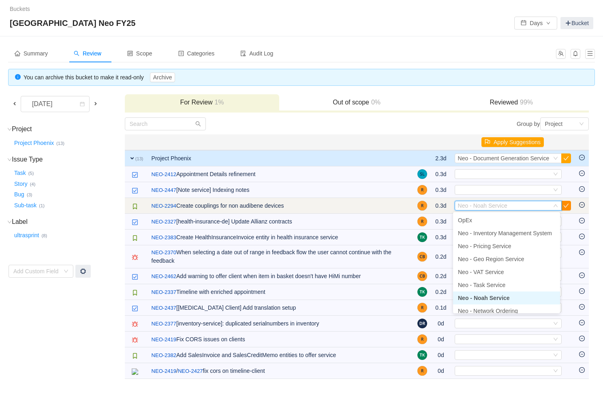
click at [566, 205] on button "button" at bounding box center [566, 206] width 10 height 10
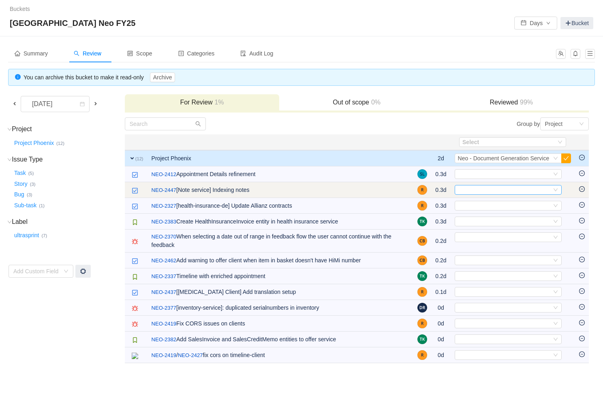
click at [485, 190] on div "Select" at bounding box center [505, 189] width 94 height 9
type input "partner"
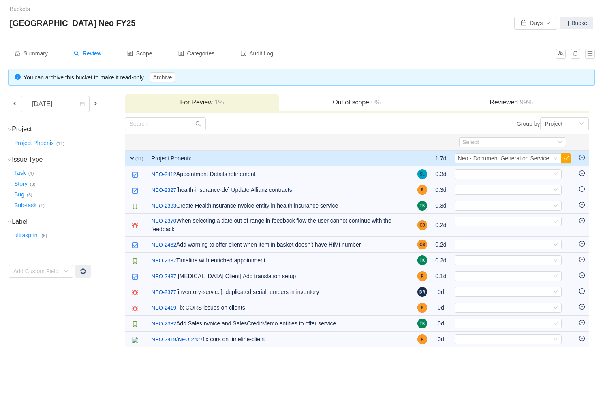
click at [485, 190] on div "Select" at bounding box center [505, 189] width 94 height 9
type input "health"
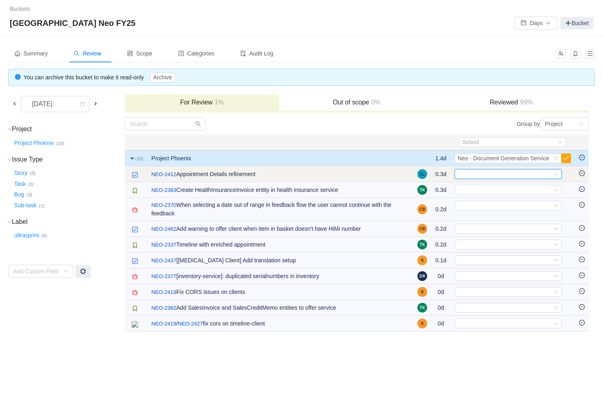
click at [464, 171] on div "Select" at bounding box center [505, 174] width 94 height 9
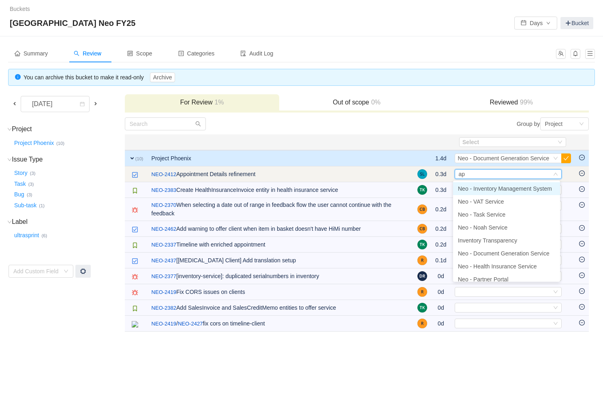
type input "app"
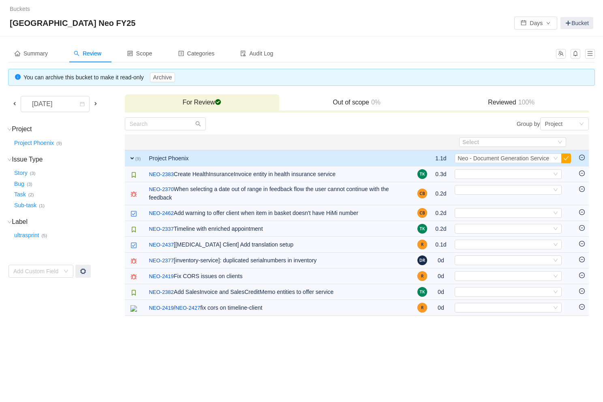
click at [464, 170] on div "Select" at bounding box center [505, 174] width 94 height 9
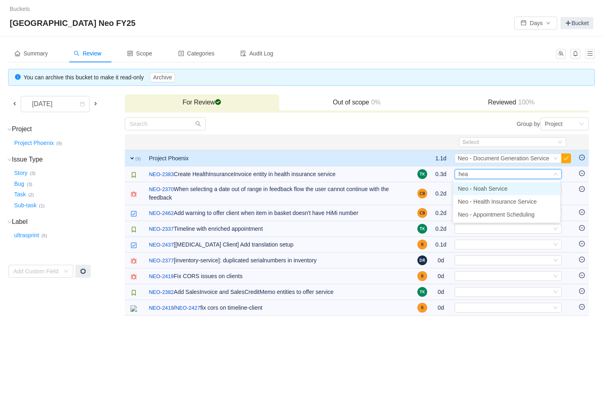
type input "heal"
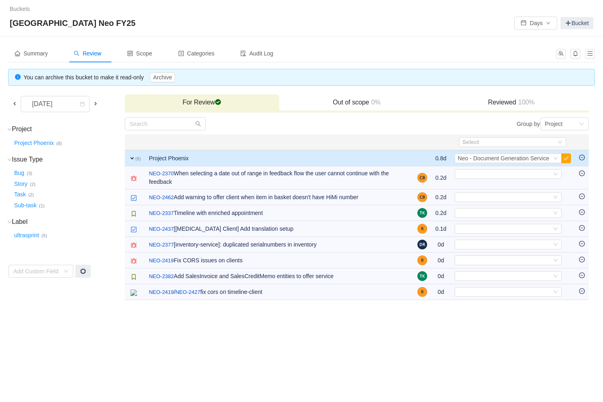
click at [464, 170] on div "Select" at bounding box center [505, 174] width 94 height 9
type input "partner"
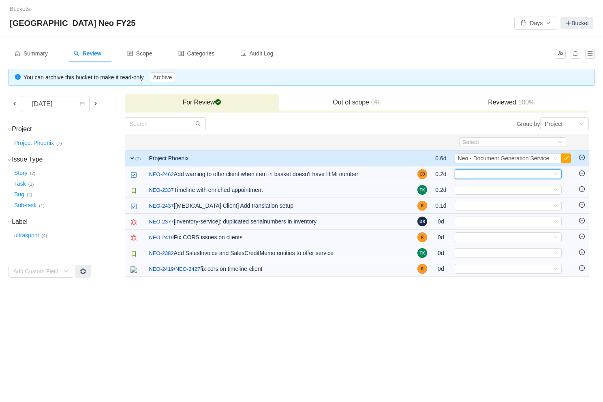
click at [464, 170] on div "Select" at bounding box center [505, 174] width 94 height 9
type input "offer"
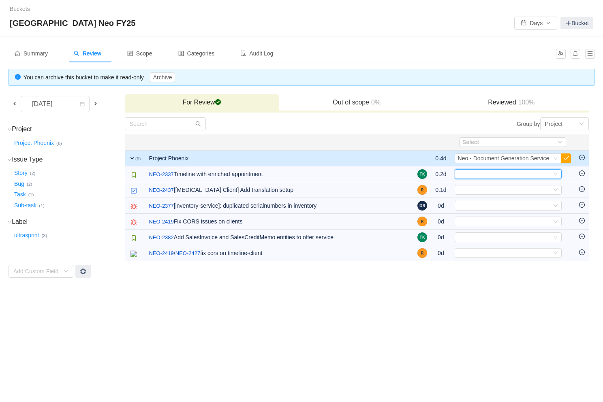
click at [464, 170] on div "Select" at bounding box center [505, 174] width 94 height 9
type input "partner"
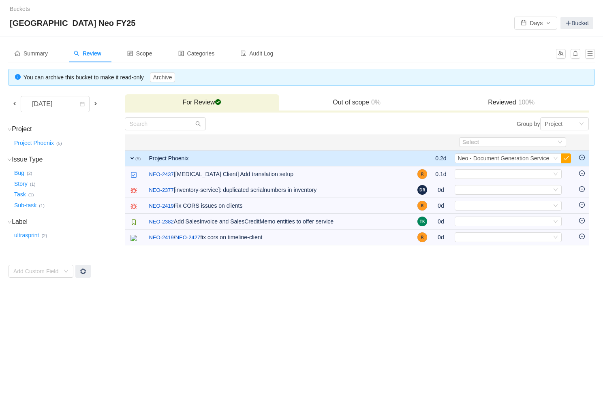
click at [464, 170] on div "Select" at bounding box center [505, 174] width 94 height 9
type input "partner"
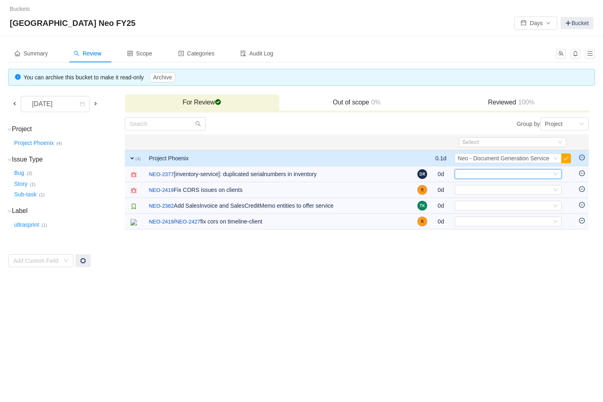
click at [464, 170] on div "Select" at bounding box center [505, 174] width 94 height 9
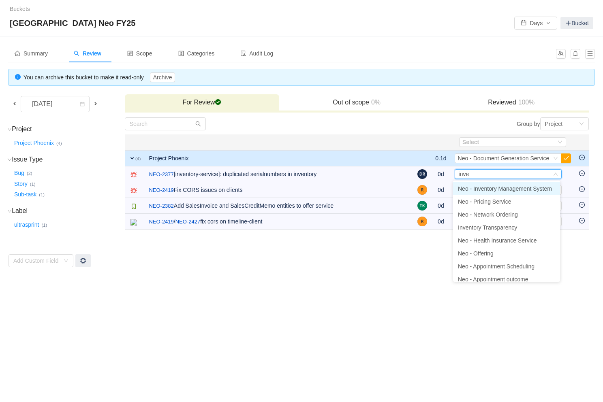
type input "inven"
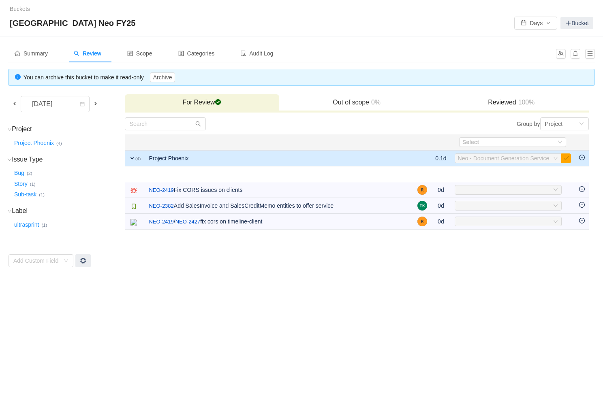
click at [464, 169] on td "Select Neo - Inventory Management System Out of scope" at bounding box center [512, 174] width 124 height 16
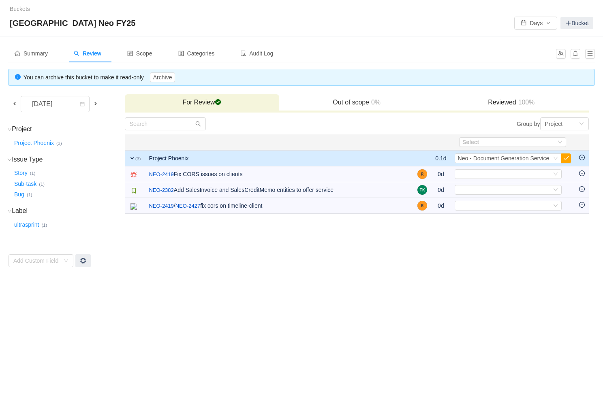
click at [464, 170] on div "Select" at bounding box center [505, 174] width 94 height 9
type input "partner"
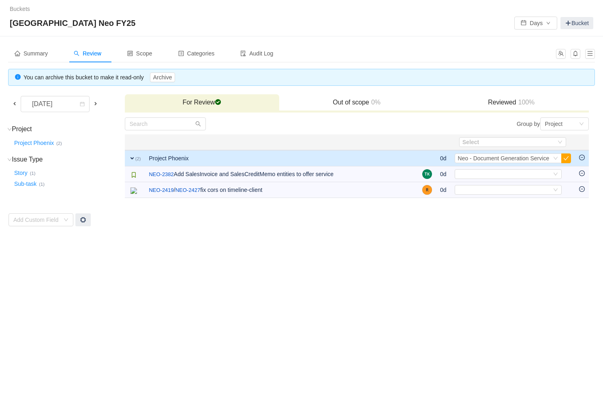
click at [464, 170] on div "Select" at bounding box center [505, 174] width 94 height 9
type input "offer"
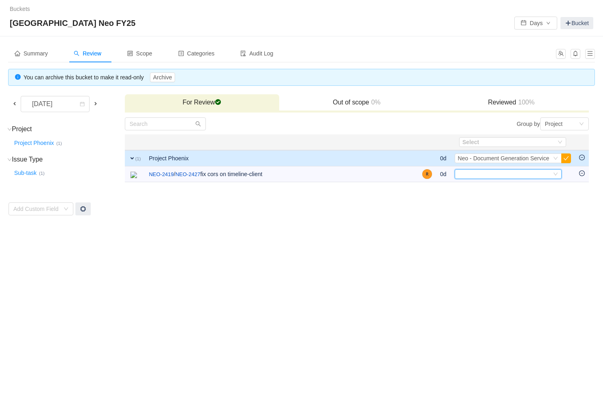
click at [464, 170] on div "Select" at bounding box center [505, 174] width 94 height 9
type input "partner"
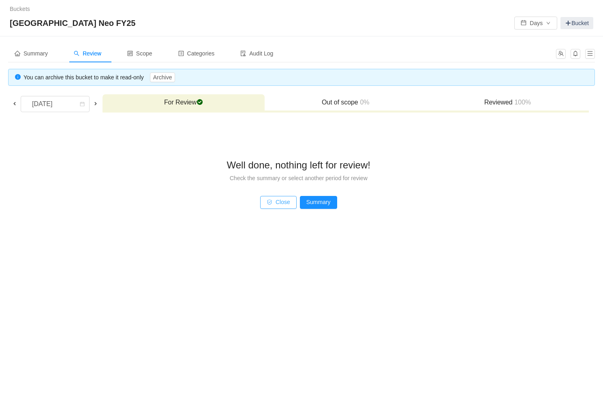
click at [284, 198] on button "Close" at bounding box center [278, 202] width 36 height 13
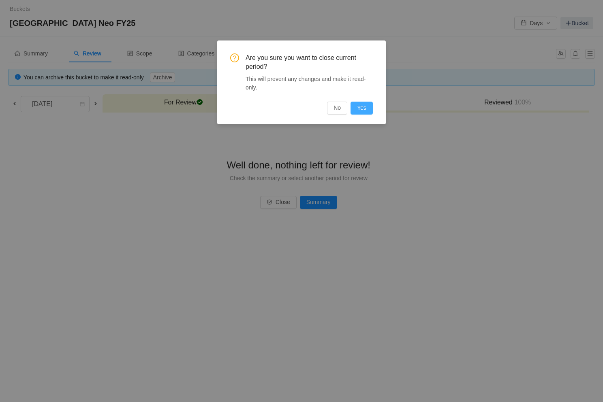
click at [358, 106] on button "Yes" at bounding box center [361, 108] width 22 height 13
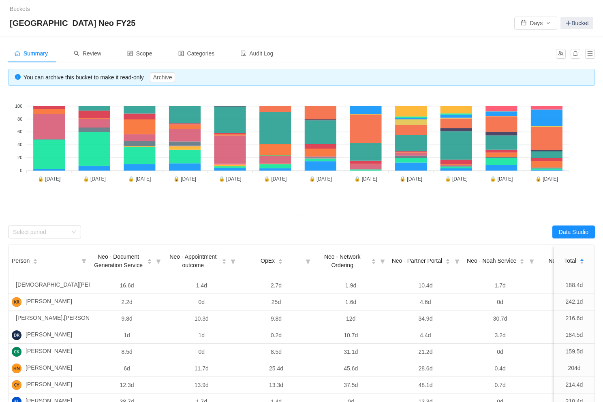
click at [200, 22] on div "[GEOGRAPHIC_DATA] Neo FY25 Days Bucket" at bounding box center [301, 23] width 583 height 13
